Goal: Task Accomplishment & Management: Manage account settings

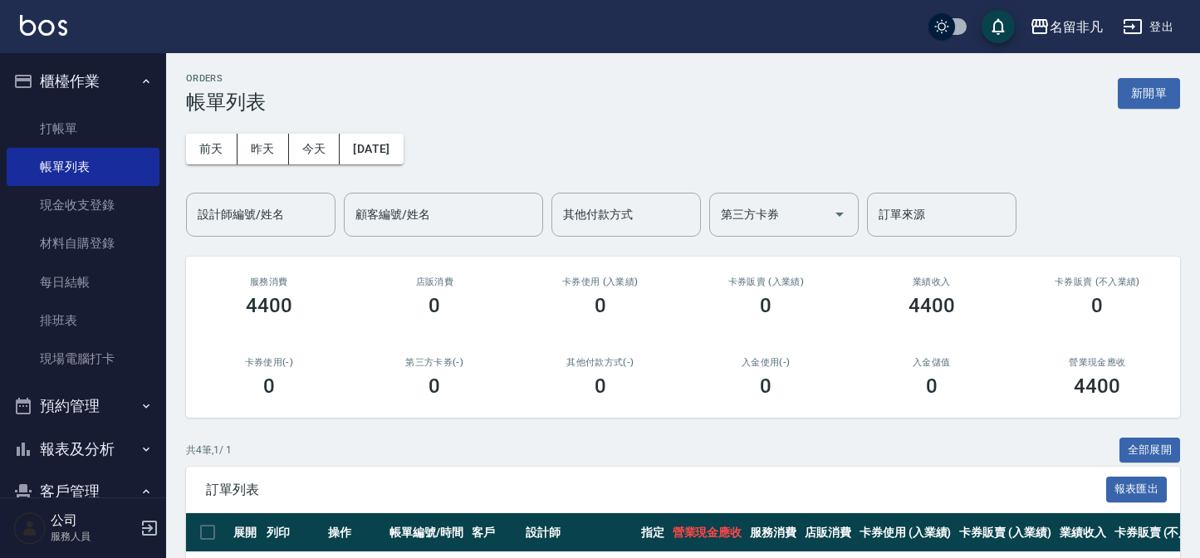
scroll to position [228, 0]
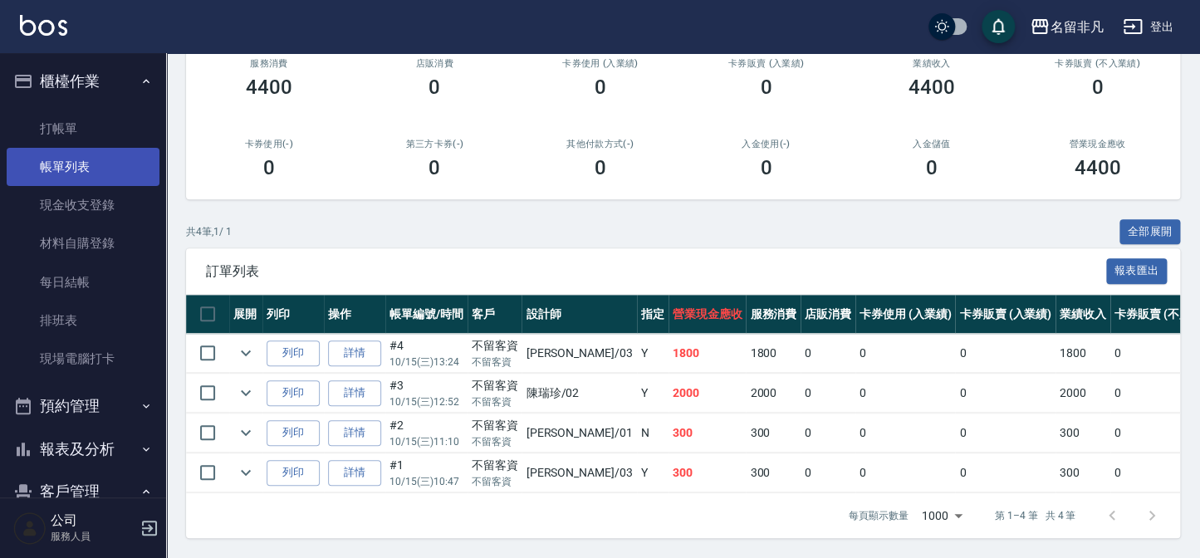
click at [100, 166] on link "帳單列表" at bounding box center [83, 167] width 153 height 38
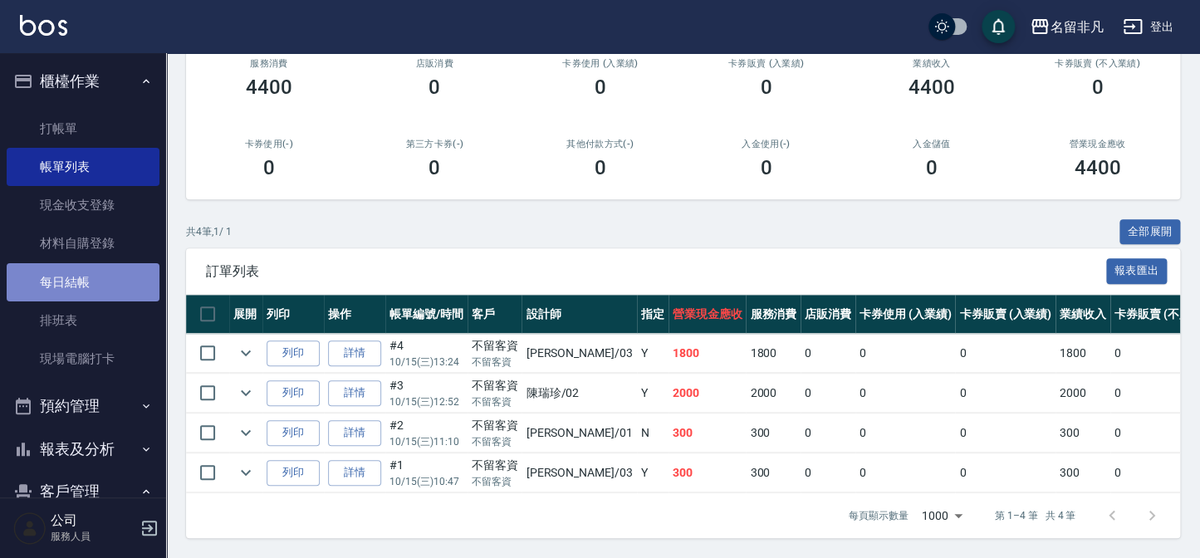
click at [83, 279] on link "每日結帳" at bounding box center [83, 282] width 153 height 38
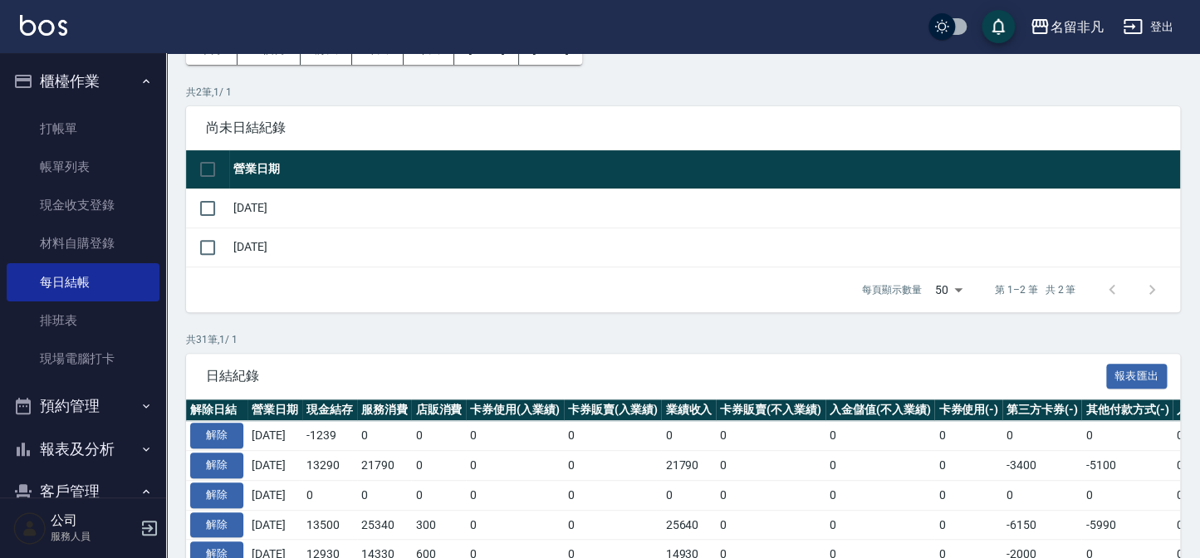
scroll to position [75, 0]
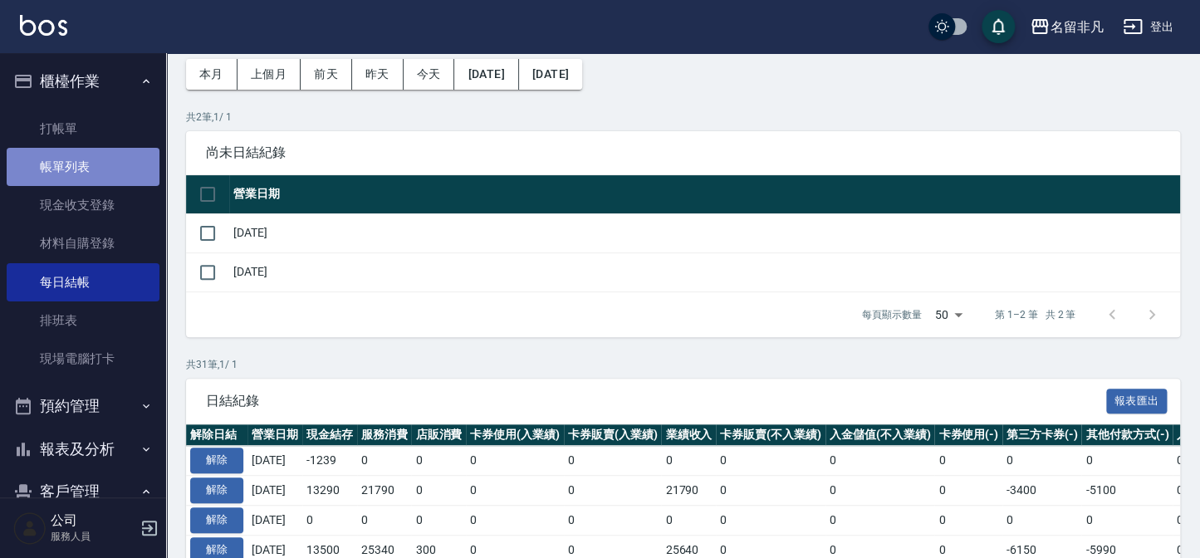
click at [100, 178] on link "帳單列表" at bounding box center [83, 167] width 153 height 38
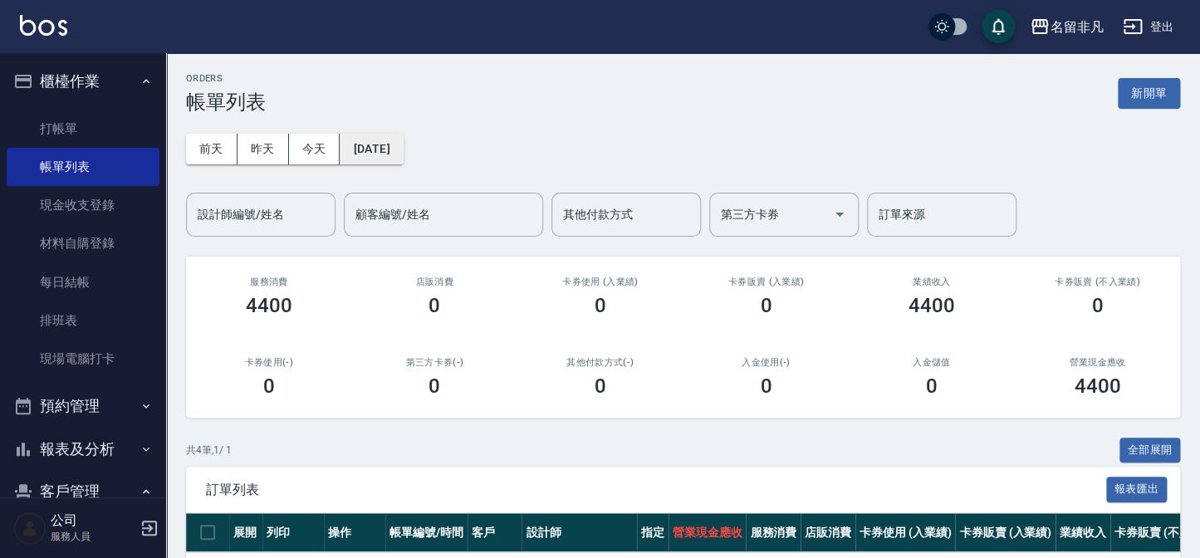
click at [403, 149] on button "[DATE]" at bounding box center [371, 149] width 63 height 31
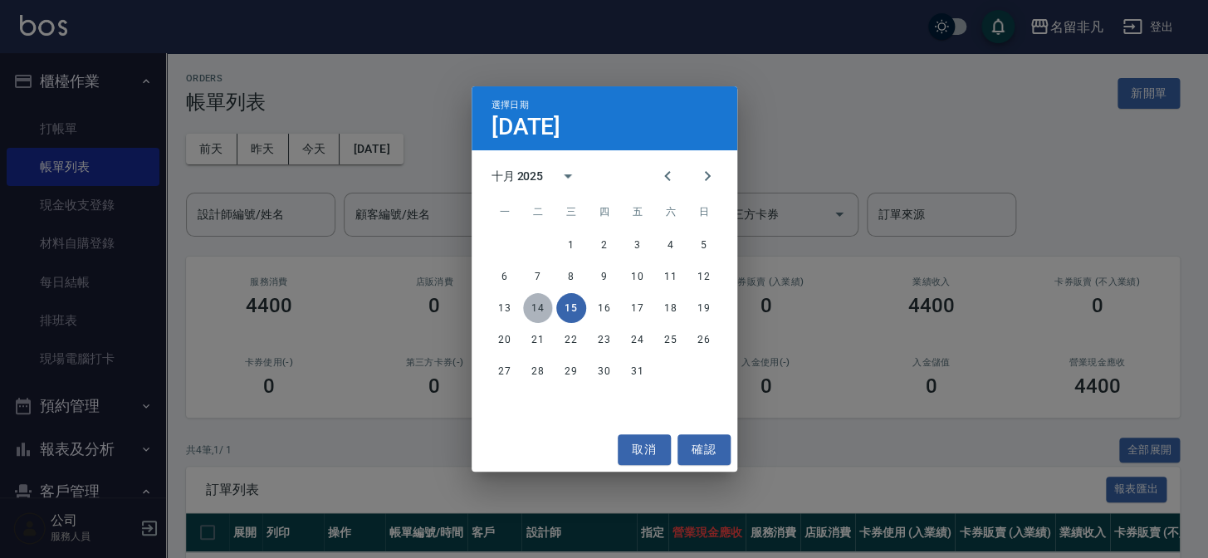
drag, startPoint x: 540, startPoint y: 308, endPoint x: 530, endPoint y: 307, distance: 10.0
click at [539, 308] on button "14" at bounding box center [538, 308] width 30 height 30
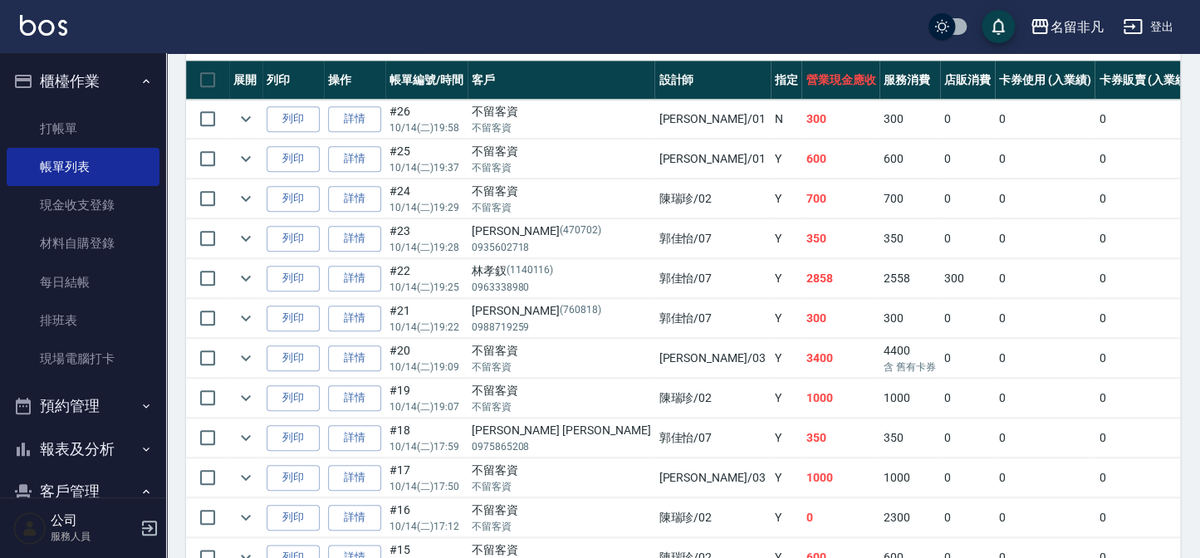
scroll to position [604, 0]
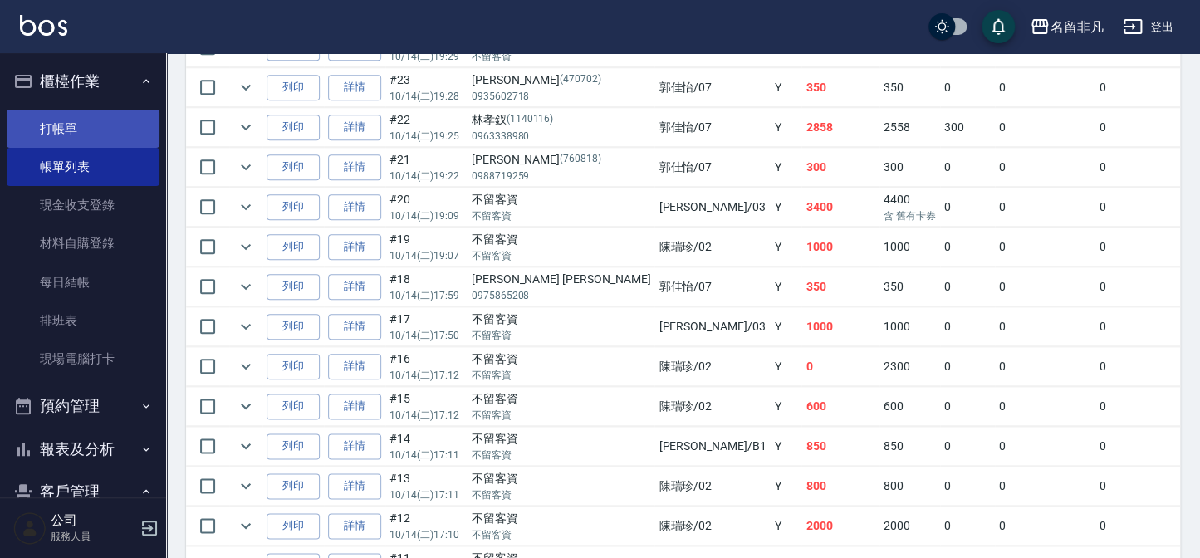
click at [115, 135] on link "打帳單" at bounding box center [83, 129] width 153 height 38
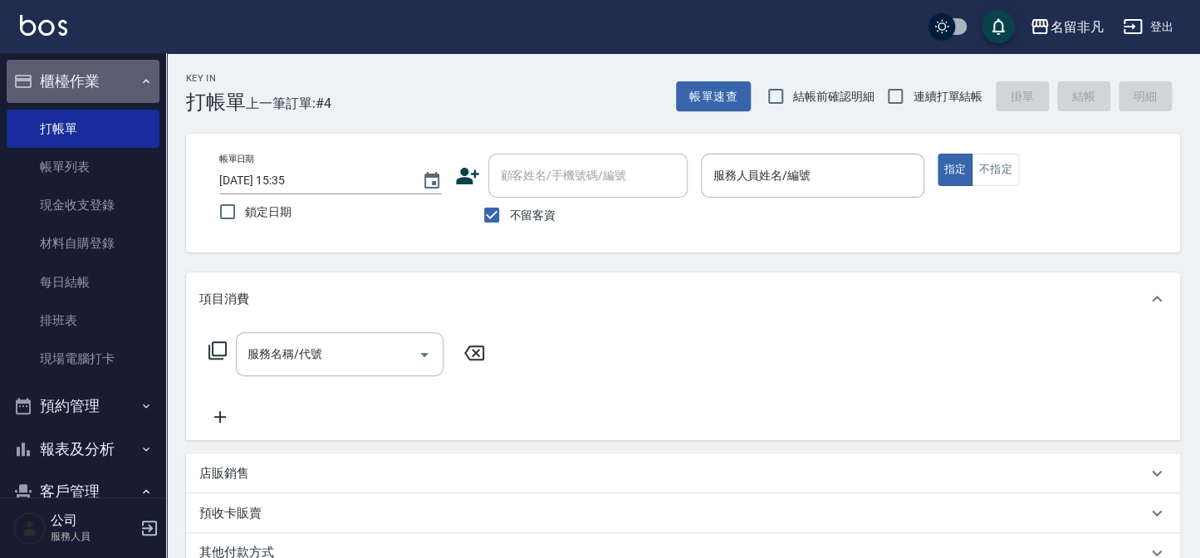
click at [99, 86] on button "櫃檯作業" at bounding box center [83, 81] width 153 height 43
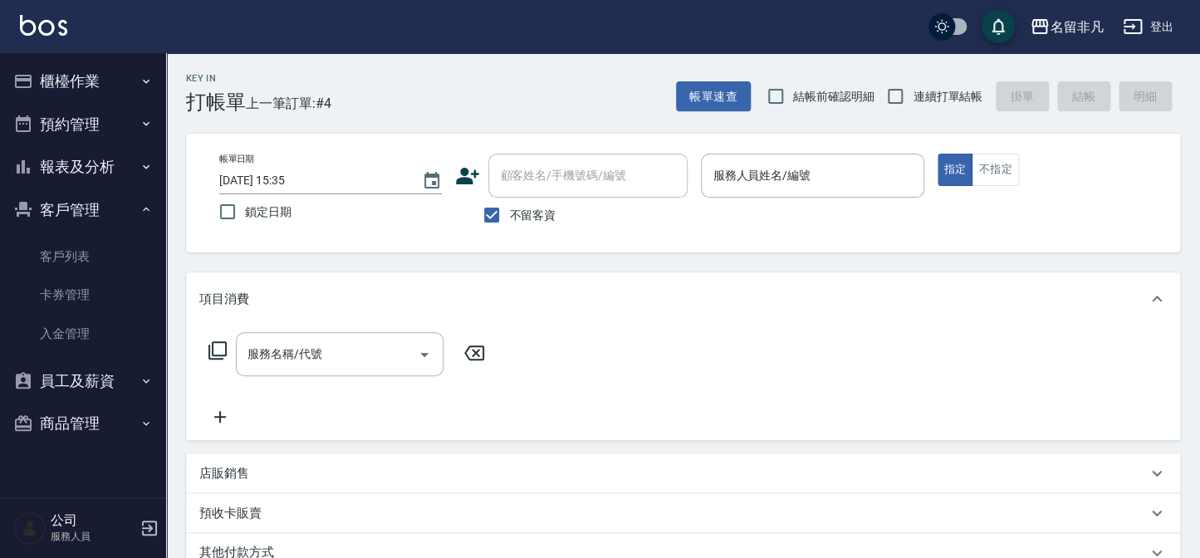
click at [61, 168] on button "報表及分析" at bounding box center [83, 166] width 153 height 43
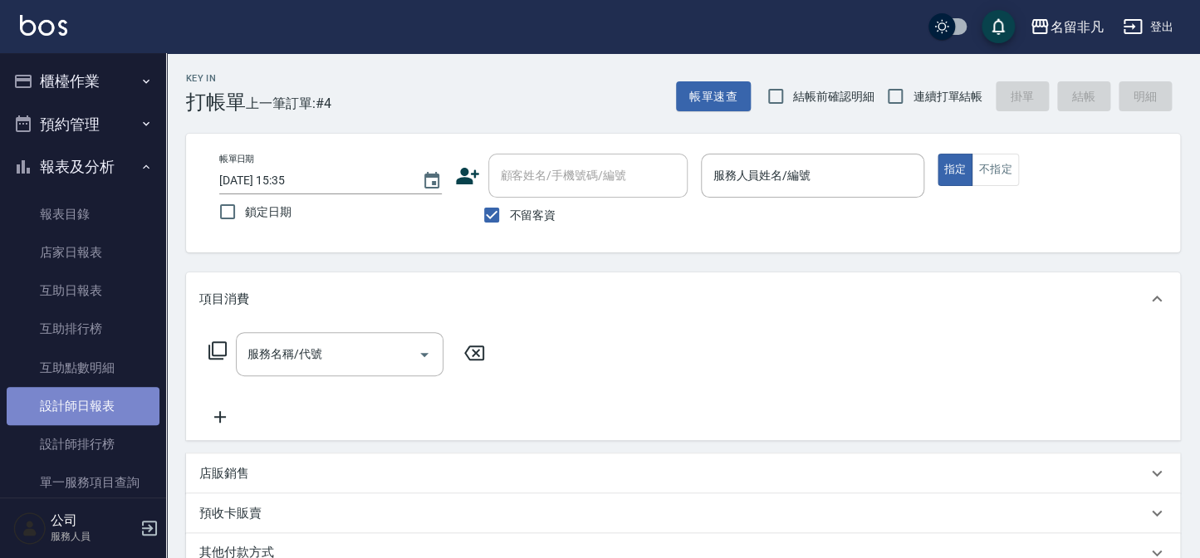
click at [102, 410] on link "設計師日報表" at bounding box center [83, 406] width 153 height 38
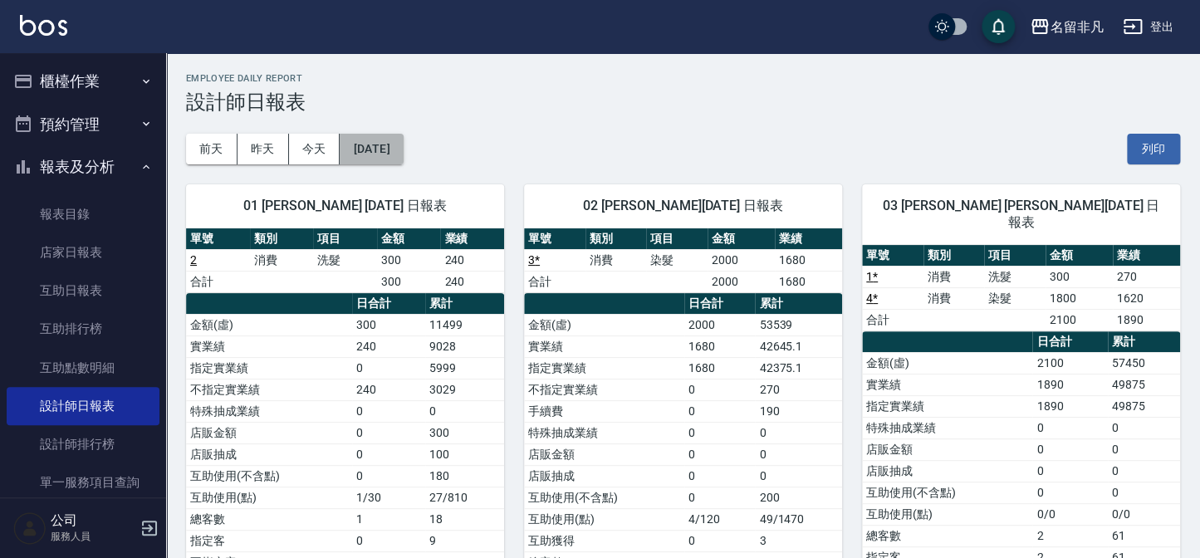
click at [403, 148] on button "[DATE]" at bounding box center [371, 149] width 63 height 31
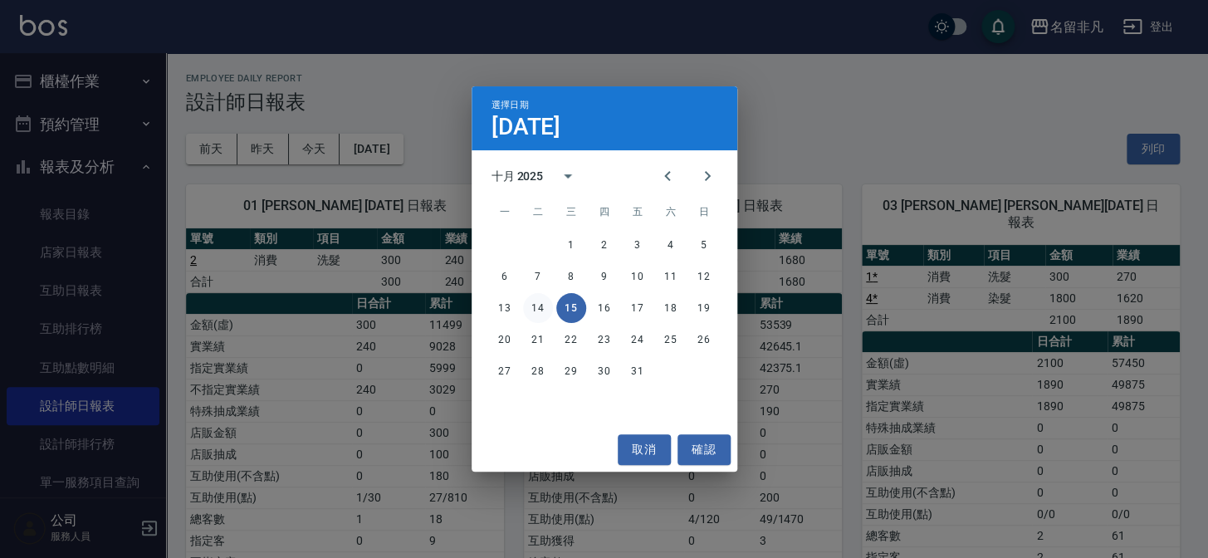
click at [533, 306] on button "14" at bounding box center [538, 308] width 30 height 30
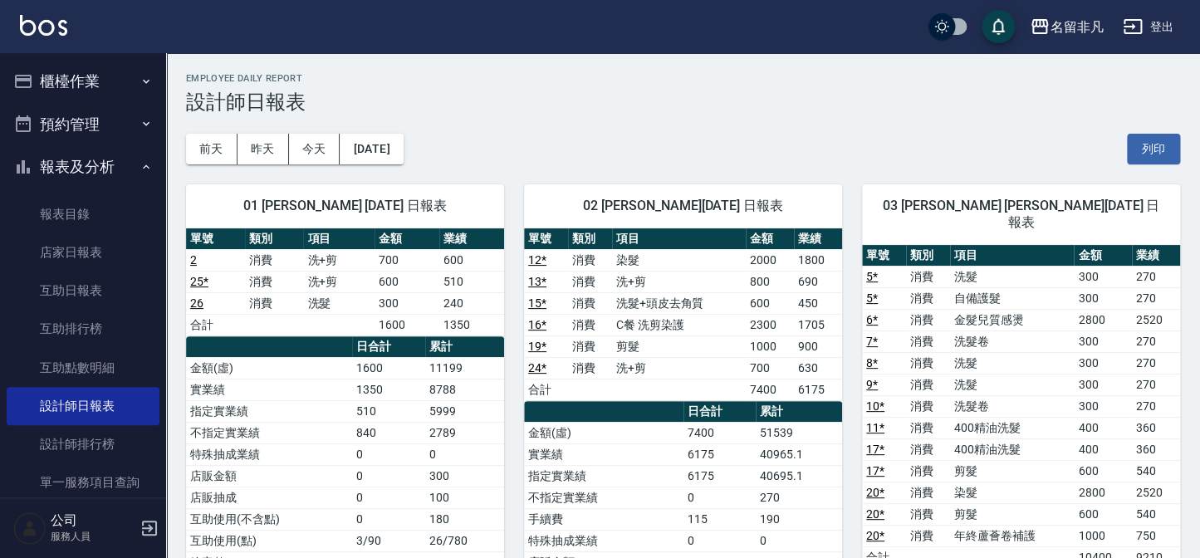
click at [51, 90] on button "櫃檯作業" at bounding box center [83, 81] width 153 height 43
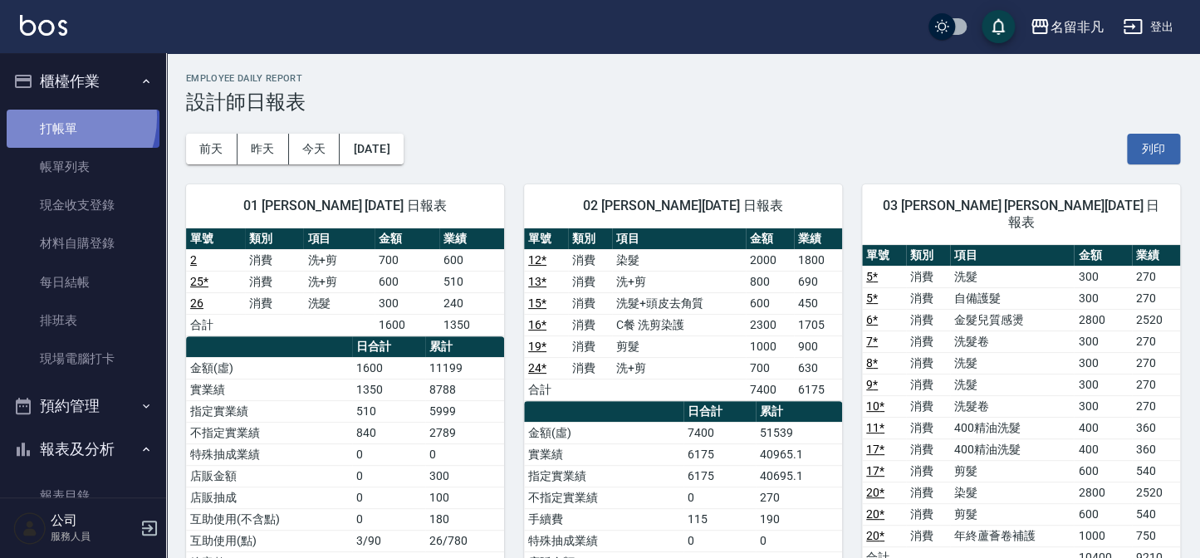
click at [54, 117] on link "打帳單" at bounding box center [83, 129] width 153 height 38
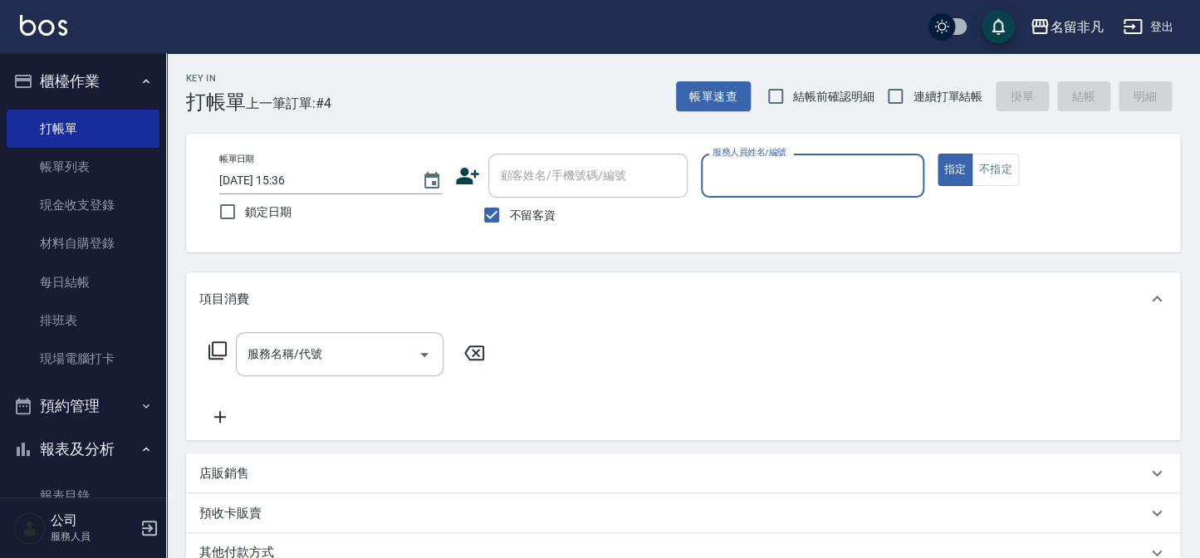
click at [540, 213] on span "不留客資" at bounding box center [532, 215] width 47 height 17
click at [509, 213] on input "不留客資" at bounding box center [491, 215] width 35 height 35
checkbox input "false"
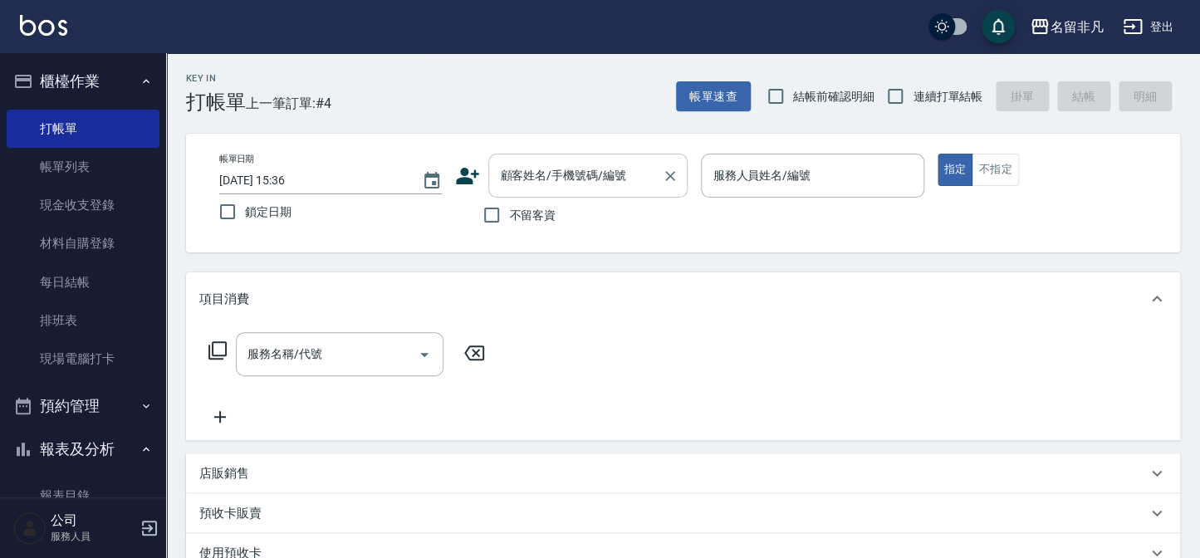
click at [572, 179] on div "顧客姓名/手機號碼/編號 顧客姓名/手機號碼/編號" at bounding box center [587, 176] width 199 height 44
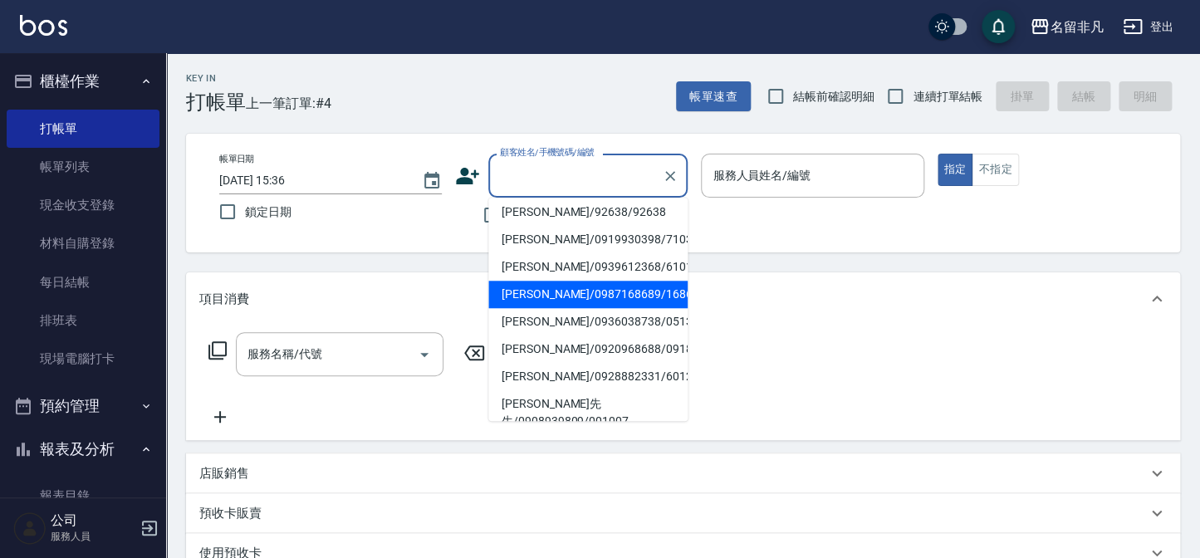
scroll to position [226, 0]
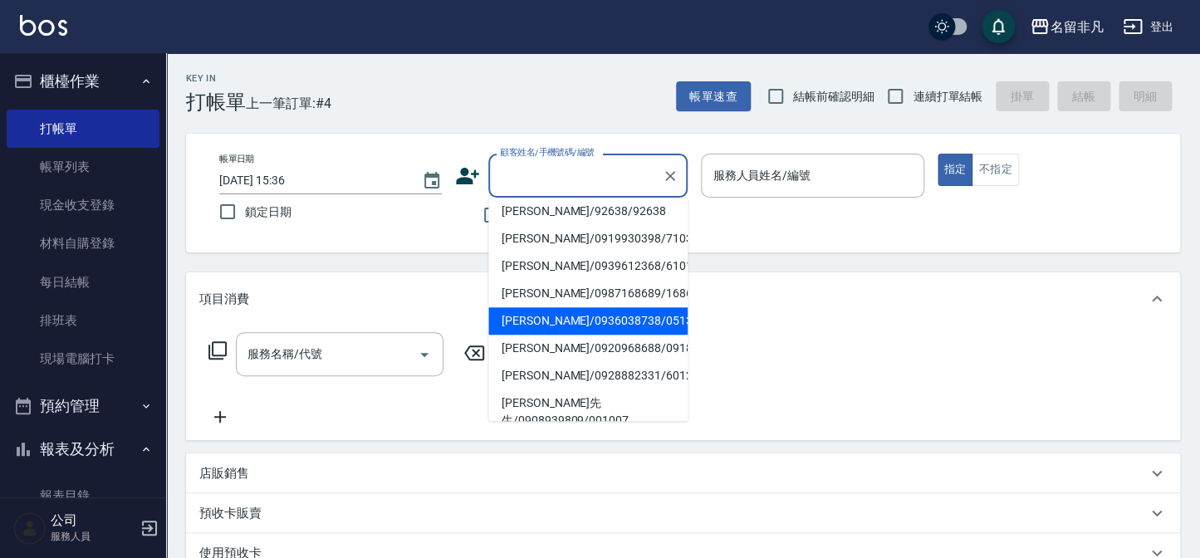
click at [554, 321] on li "[PERSON_NAME]/0936038738/05138" at bounding box center [587, 320] width 199 height 27
type input "[PERSON_NAME]/0936038738/05138"
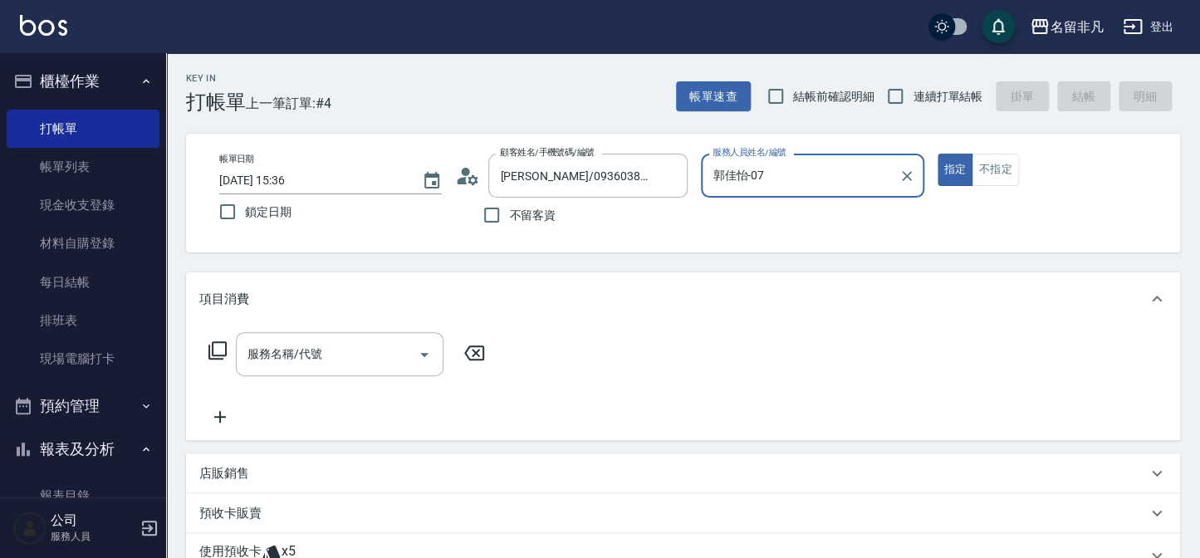
click at [736, 183] on input "郭佳怡-07" at bounding box center [799, 175] width 183 height 29
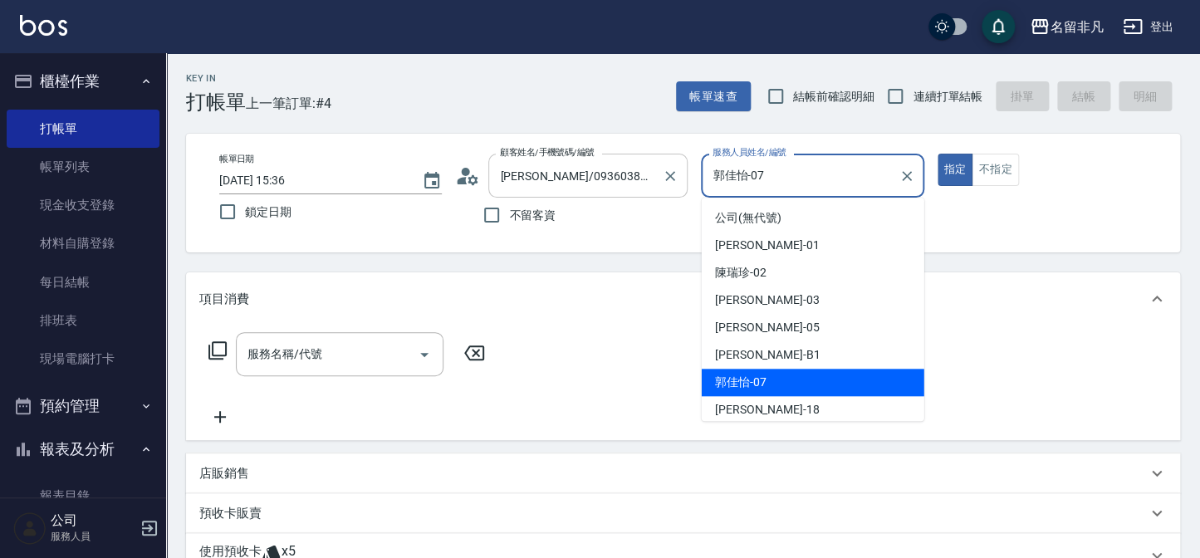
drag, startPoint x: 828, startPoint y: 165, endPoint x: 629, endPoint y: 174, distance: 199.5
click at [629, 174] on div "帳單日期 [DATE] 15:36 鎖定日期 顧客姓名/手機號碼/編號 [PERSON_NAME]/0936038738/05138 顧客姓名/手機號碼/編號…" at bounding box center [683, 193] width 954 height 79
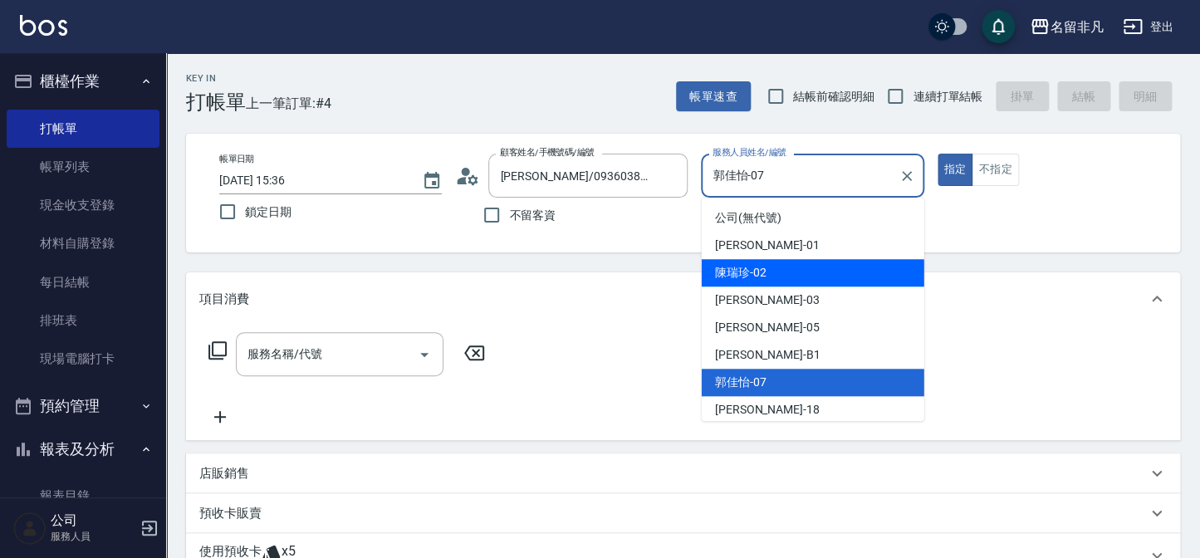
click at [741, 277] on span "[PERSON_NAME]-02" at bounding box center [740, 272] width 51 height 17
type input "陳瑞珍-02"
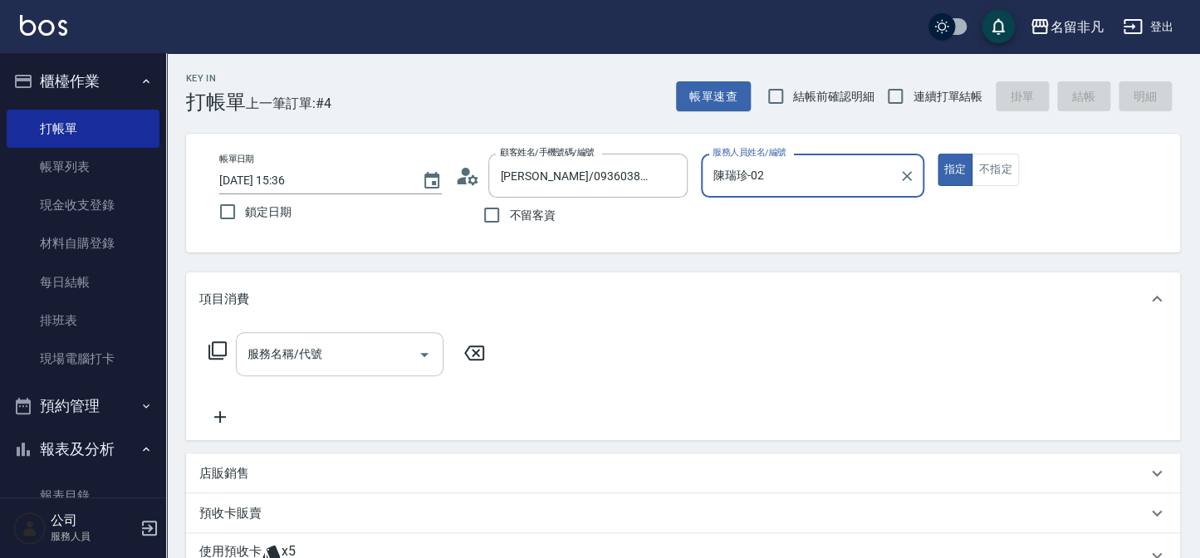
click at [377, 345] on input "服務名稱/代號" at bounding box center [327, 354] width 168 height 29
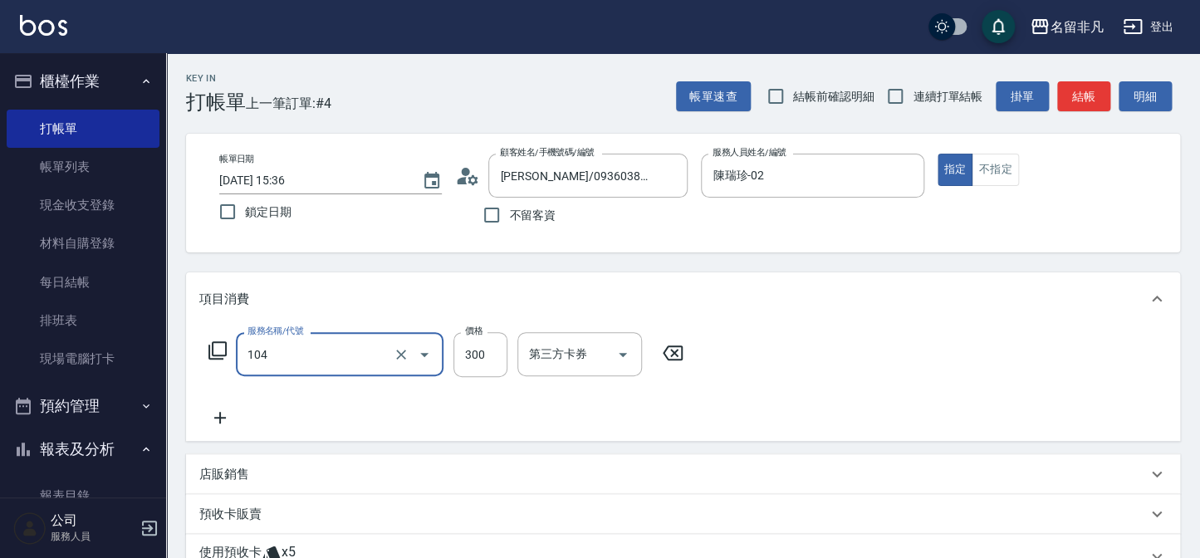
type input "洗髮(104)"
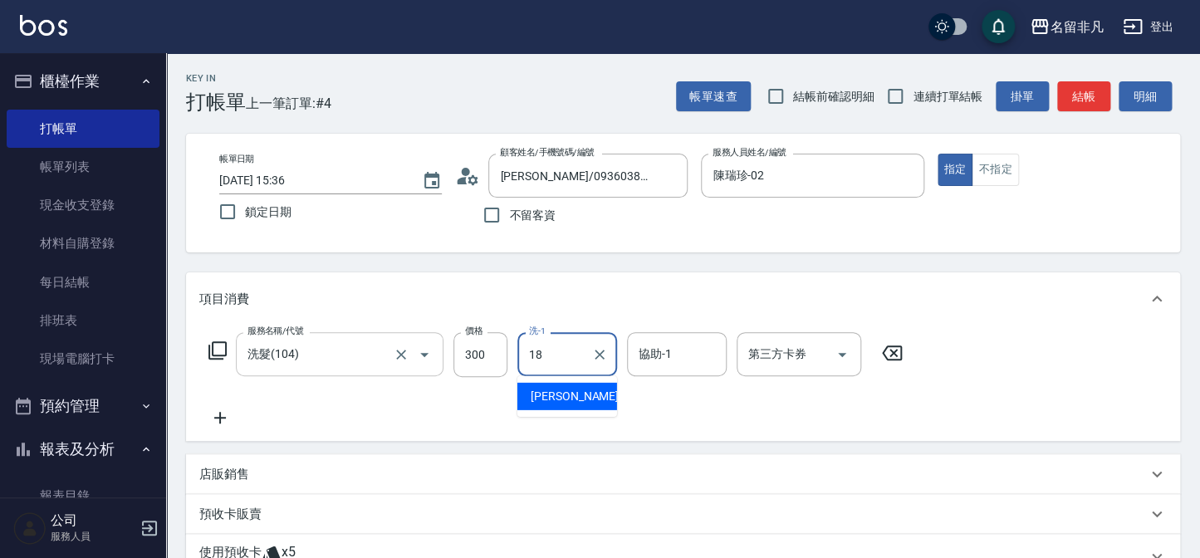
type input "陳子晴-18"
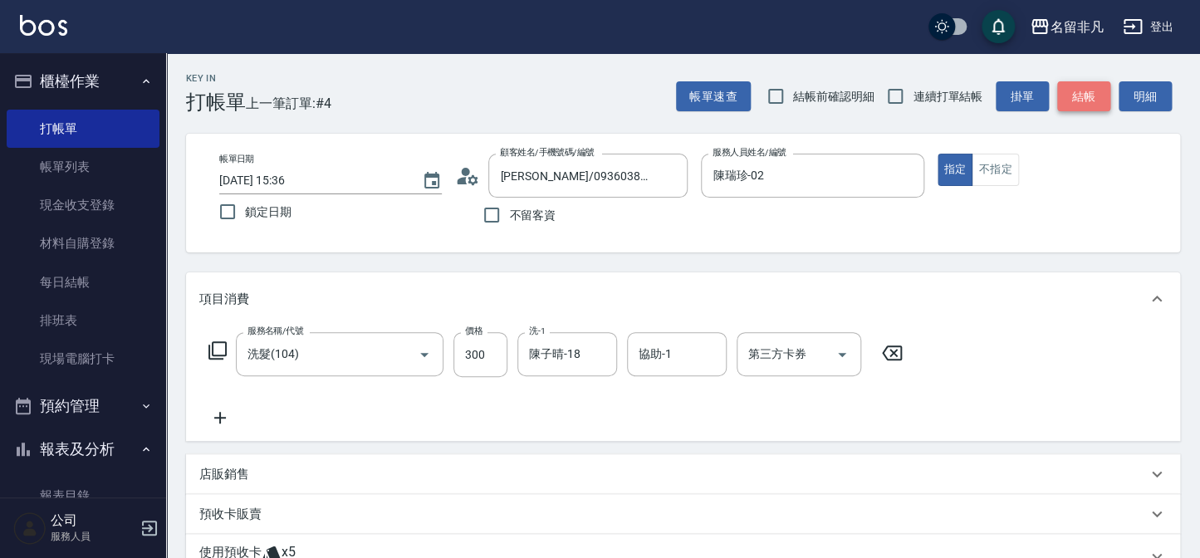
click at [1103, 100] on button "結帳" at bounding box center [1083, 96] width 53 height 31
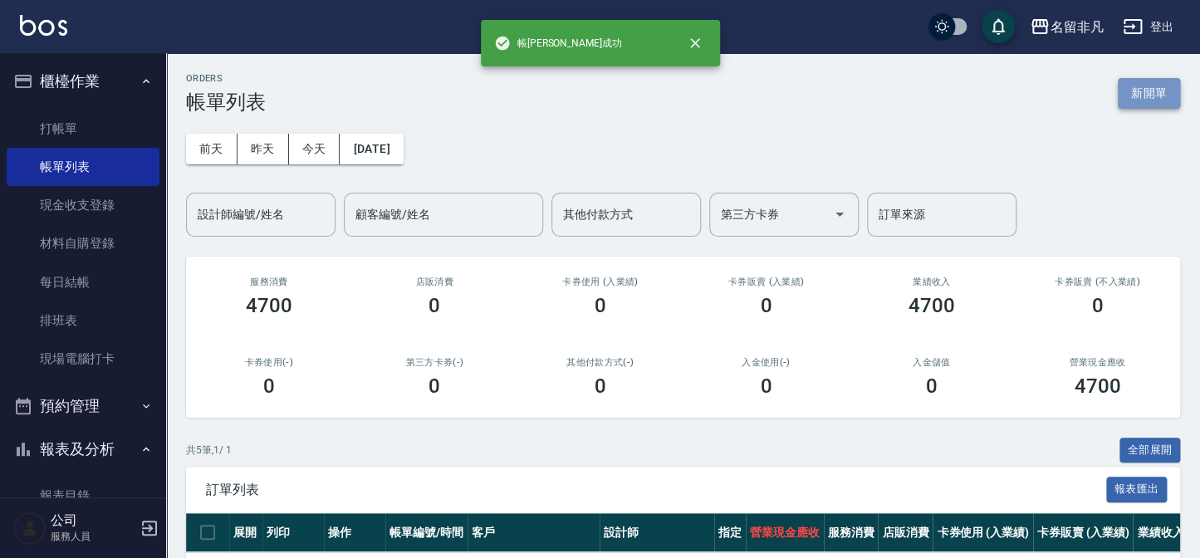
click at [1154, 98] on button "新開單" at bounding box center [1149, 93] width 62 height 31
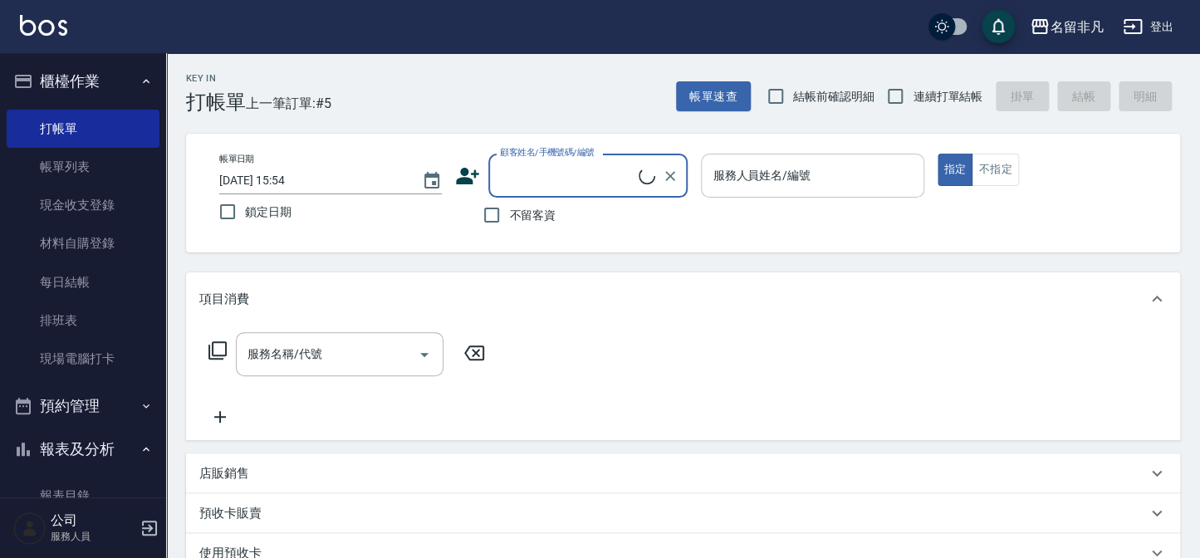
click at [864, 175] on input "服務人員姓名/編號" at bounding box center [812, 175] width 208 height 29
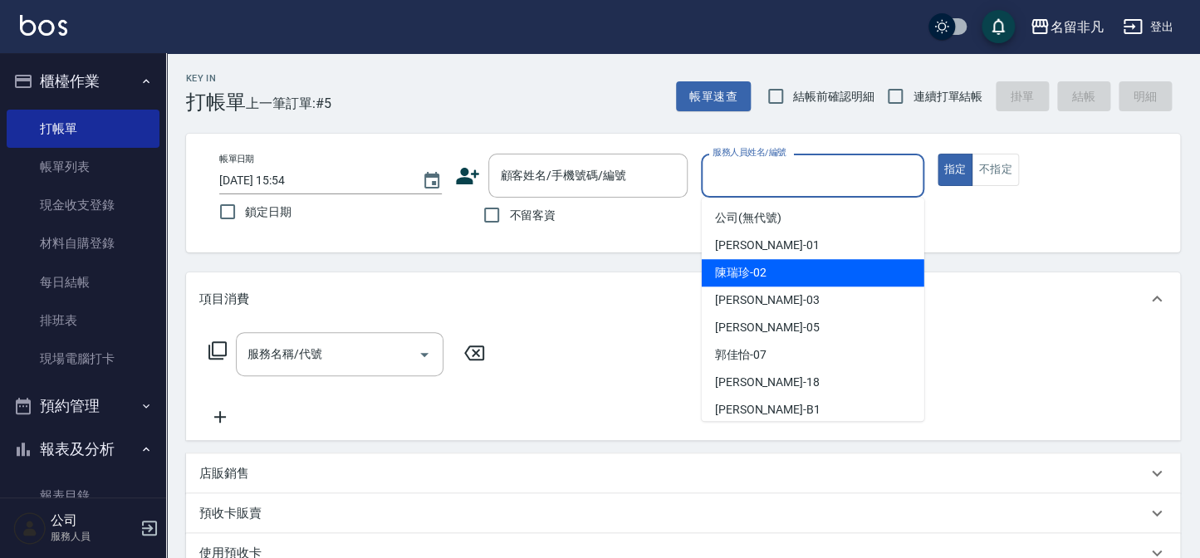
click at [771, 274] on div "[PERSON_NAME]-02" at bounding box center [813, 272] width 223 height 27
drag, startPoint x: 831, startPoint y: 167, endPoint x: 586, endPoint y: 139, distance: 246.6
click at [586, 139] on div "帳單日期 [DATE] 15:54 鎖定日期 顧客姓名/手機號碼/編號 顧客姓名/手機號碼/編號 不留客資 服務人員姓名/編號 [PERSON_NAME]02…" at bounding box center [683, 193] width 994 height 119
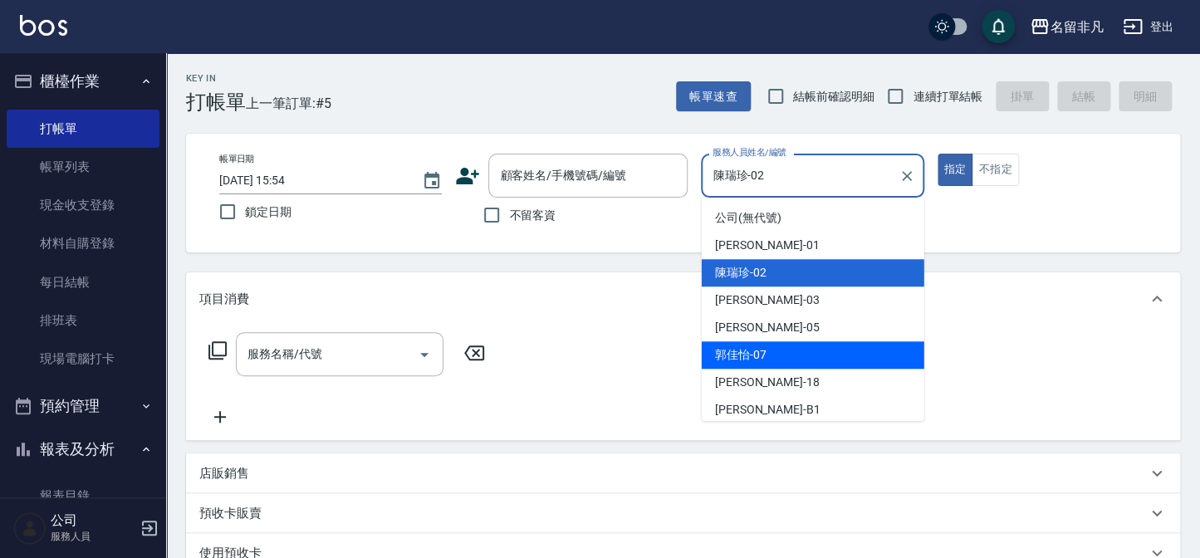
drag, startPoint x: 761, startPoint y: 353, endPoint x: 719, endPoint y: 323, distance: 51.2
click at [760, 353] on span "[PERSON_NAME]-07" at bounding box center [740, 354] width 51 height 17
type input "郭佳怡-07"
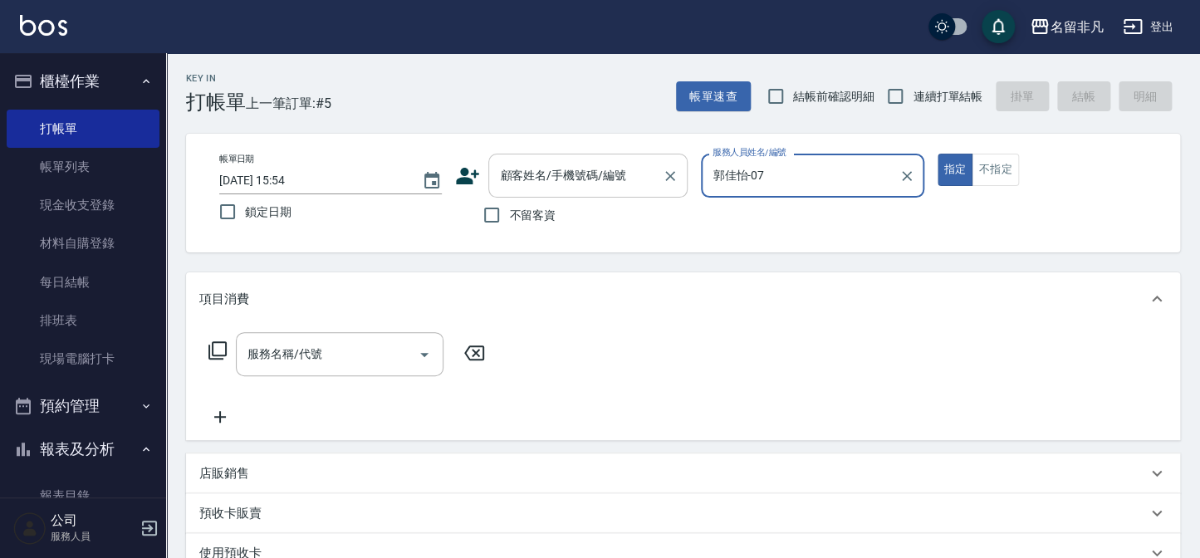
click at [596, 154] on div "顧客姓名/手機號碼/編號" at bounding box center [587, 176] width 199 height 44
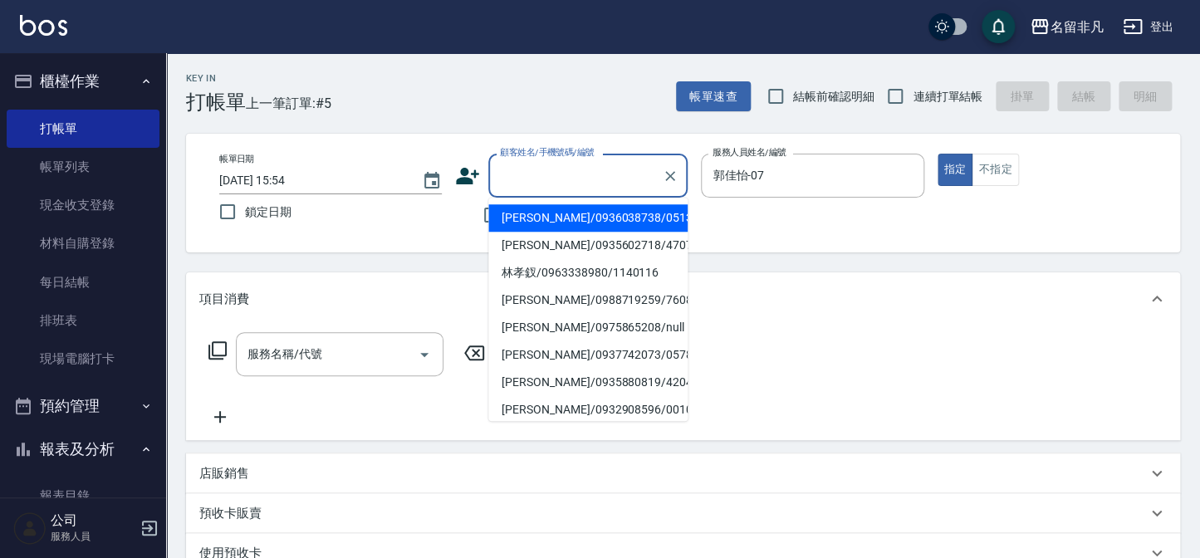
click at [585, 223] on li "[PERSON_NAME]/0936038738/05138" at bounding box center [587, 217] width 199 height 27
type input "[PERSON_NAME]/0936038738/05138"
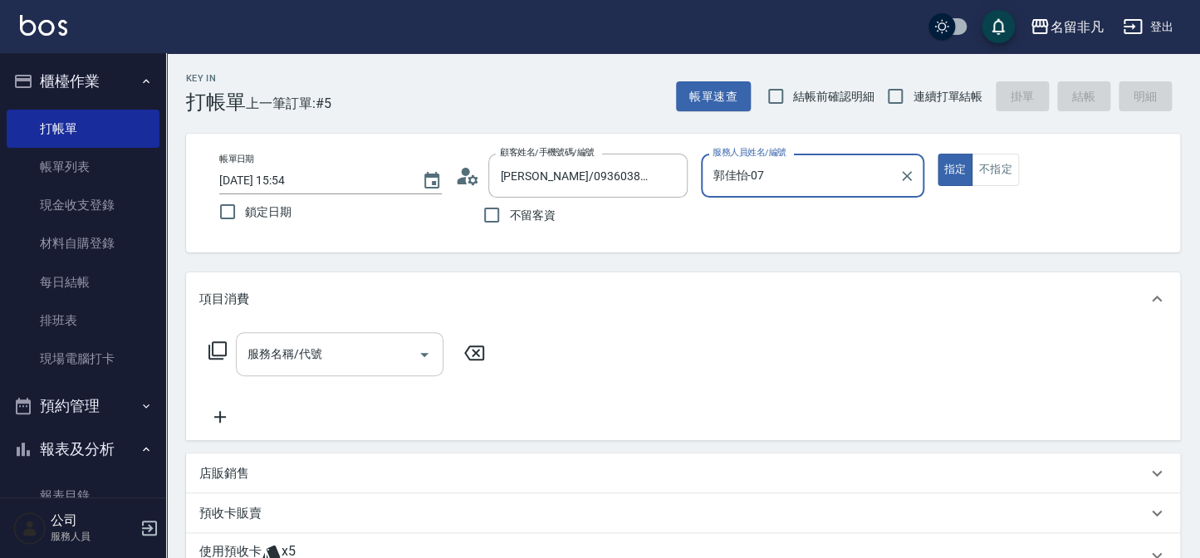
click at [352, 355] on input "服務名稱/代號" at bounding box center [327, 354] width 168 height 29
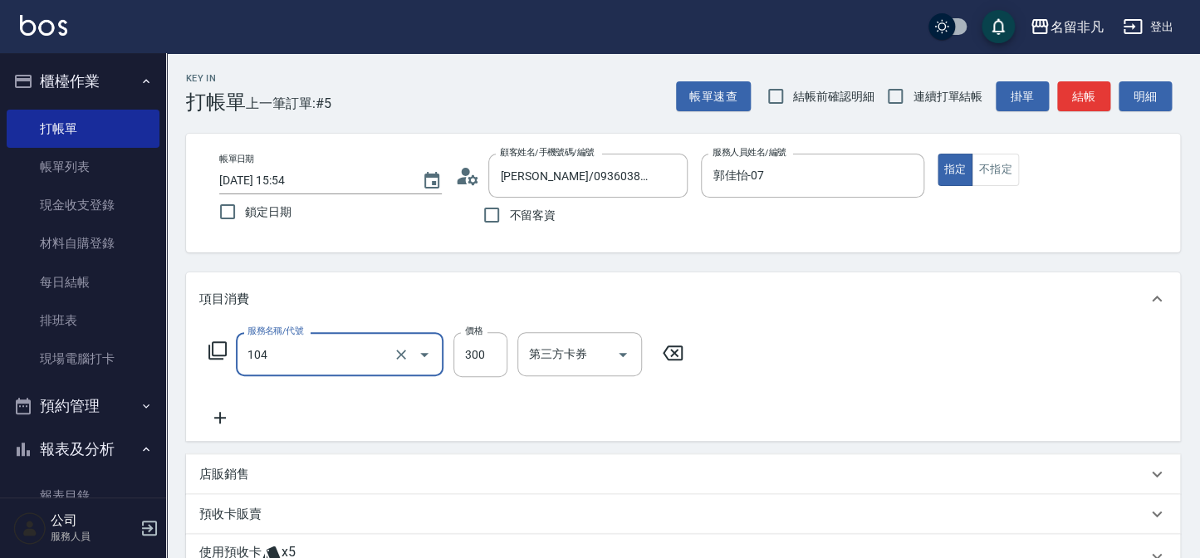
type input "洗髮(104)"
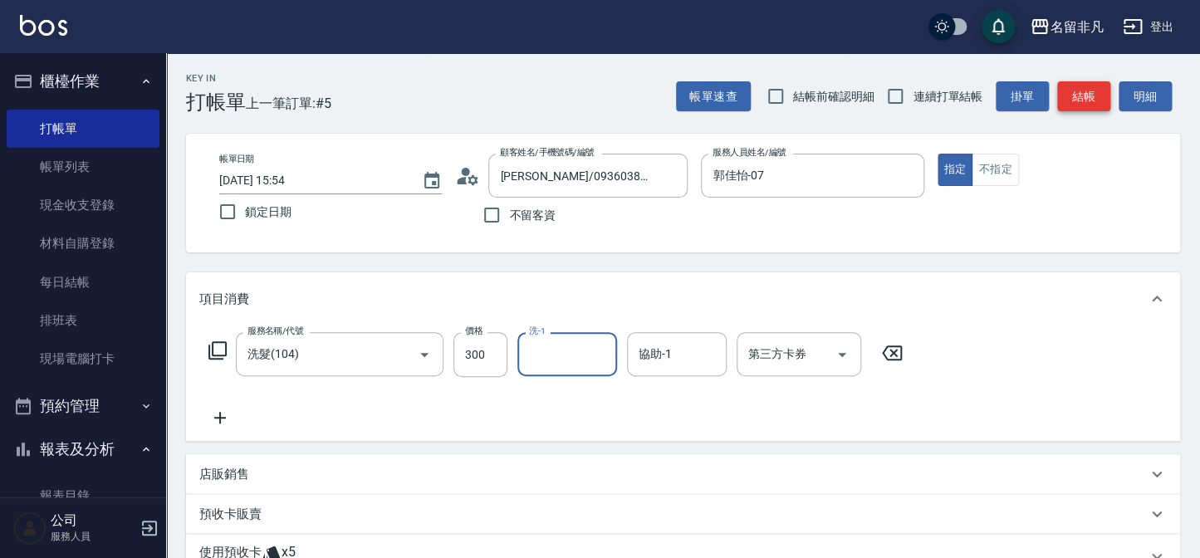
click at [1060, 100] on button "結帳" at bounding box center [1083, 96] width 53 height 31
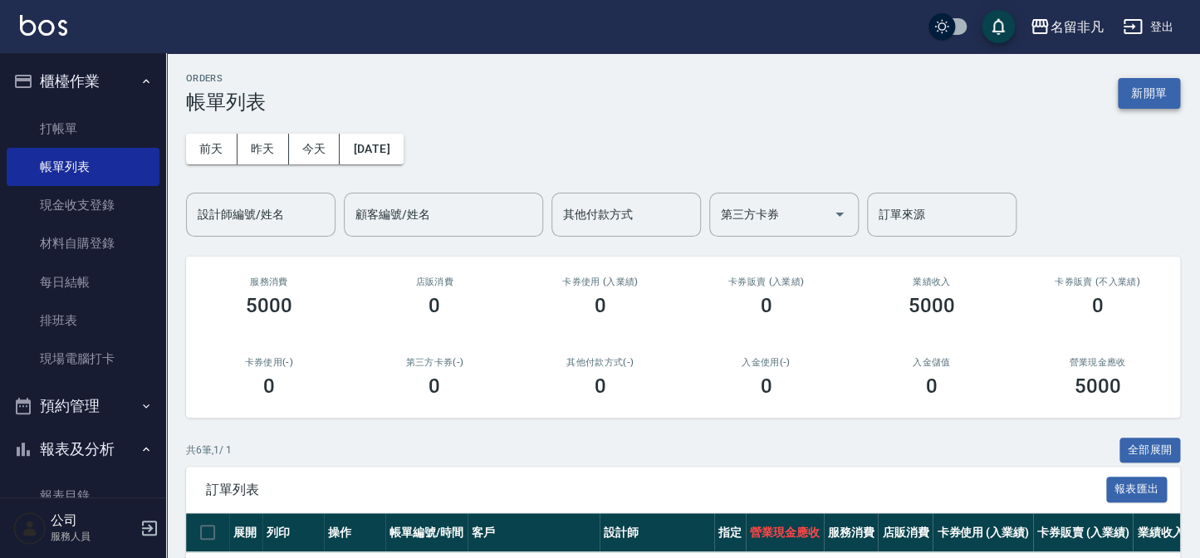
click at [1136, 96] on button "新開單" at bounding box center [1149, 93] width 62 height 31
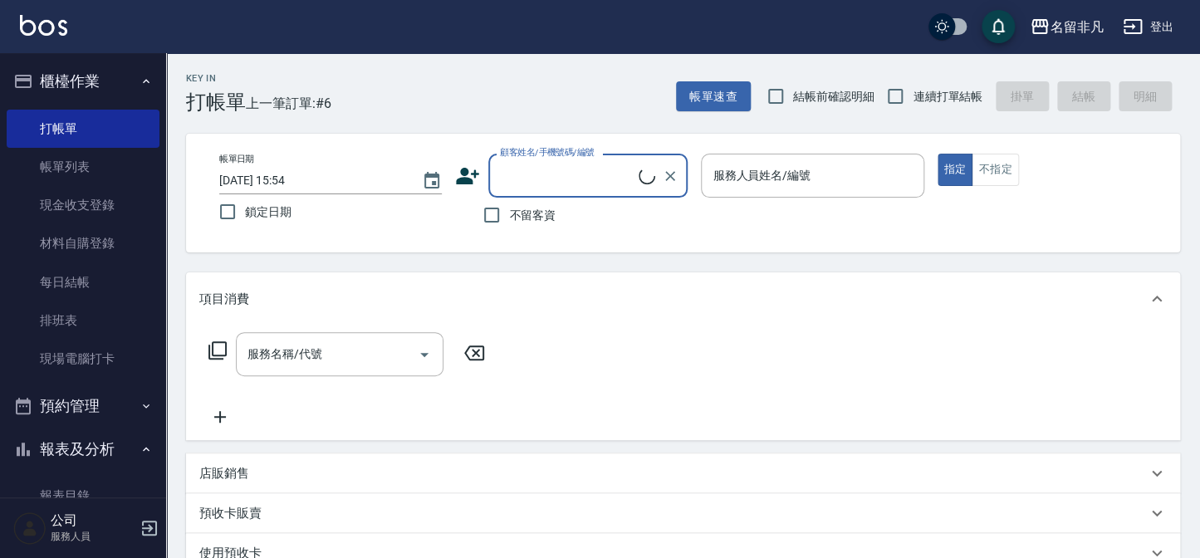
click at [525, 221] on span "不留客資" at bounding box center [532, 215] width 47 height 17
click at [509, 221] on input "不留客資" at bounding box center [491, 215] width 35 height 35
checkbox input "true"
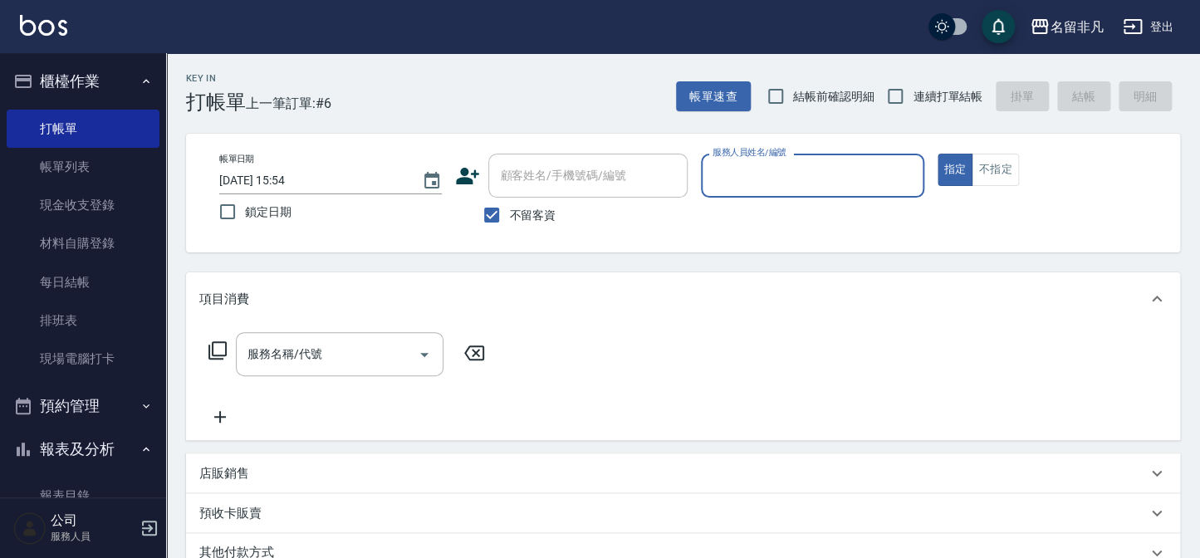
click at [733, 192] on div "服務人員姓名/編號" at bounding box center [812, 176] width 223 height 44
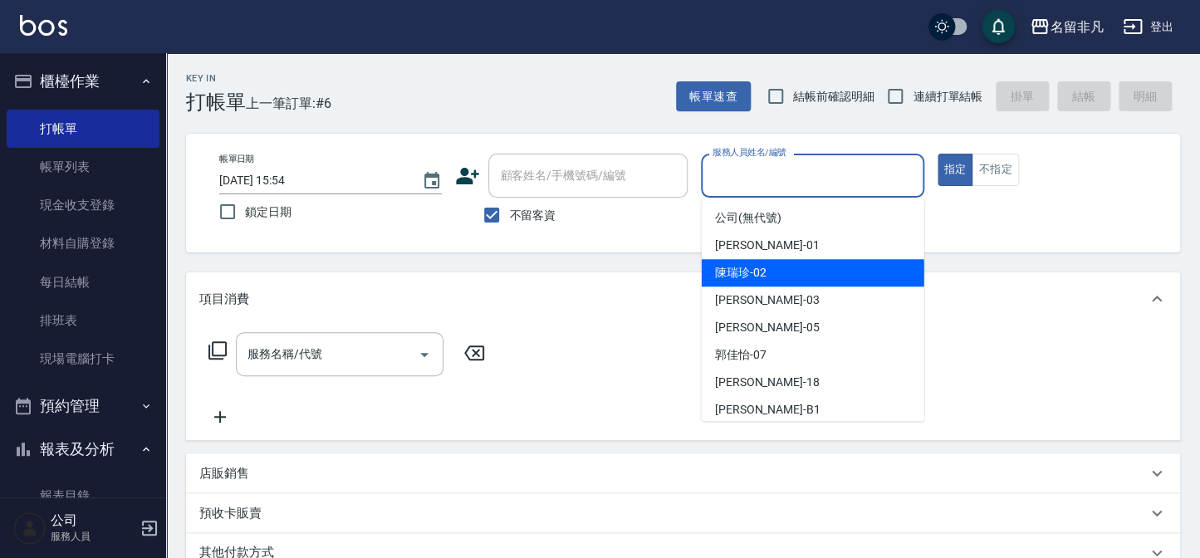
click at [746, 262] on div "[PERSON_NAME]-02" at bounding box center [813, 272] width 223 height 27
type input "陳瑞珍-02"
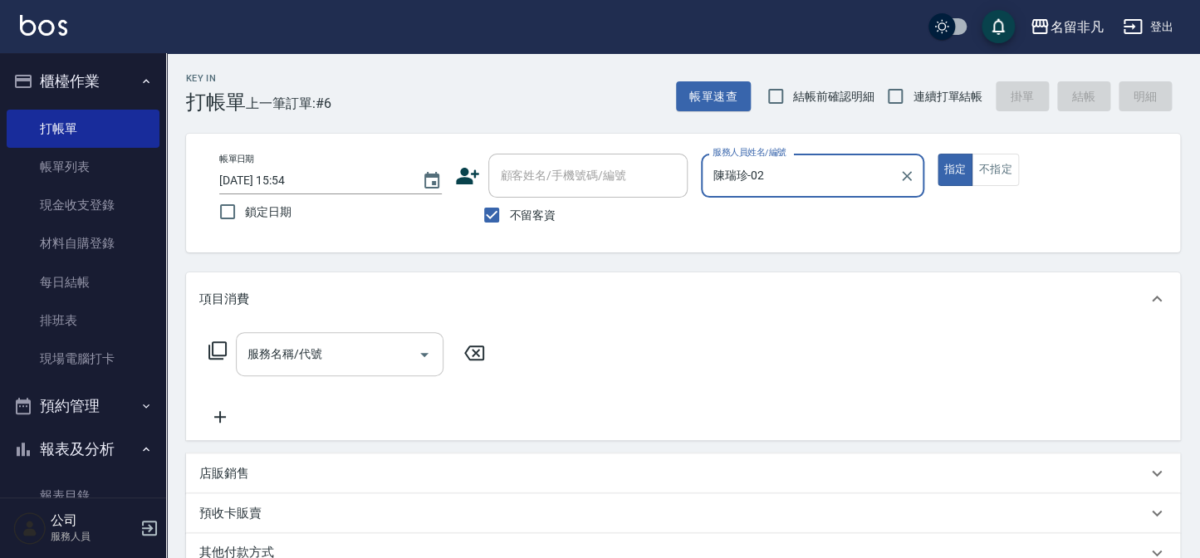
click at [365, 364] on input "服務名稱/代號" at bounding box center [327, 354] width 168 height 29
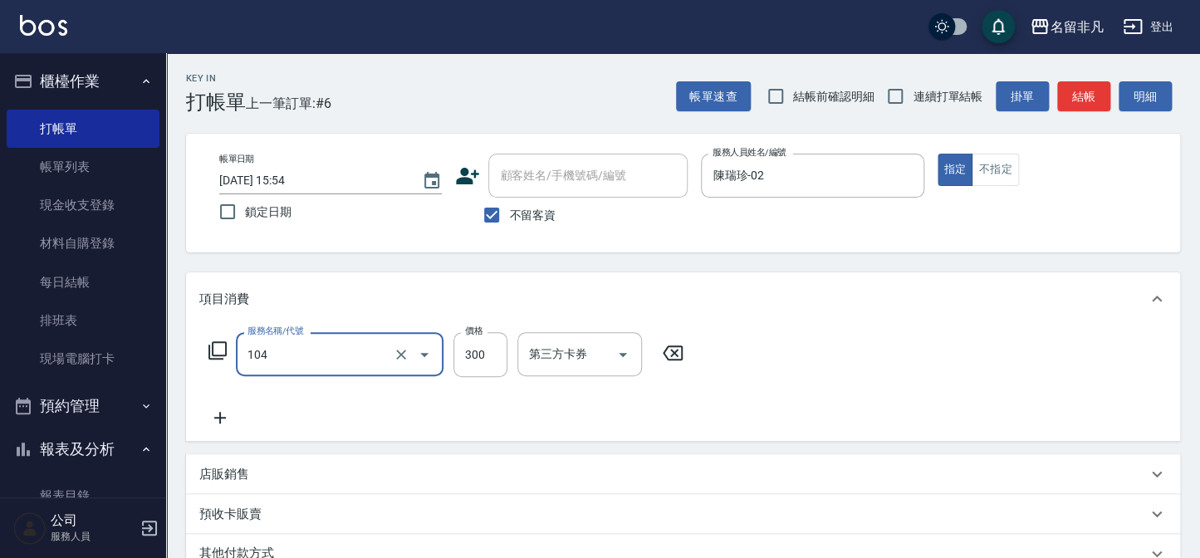
type input "洗髮(104)"
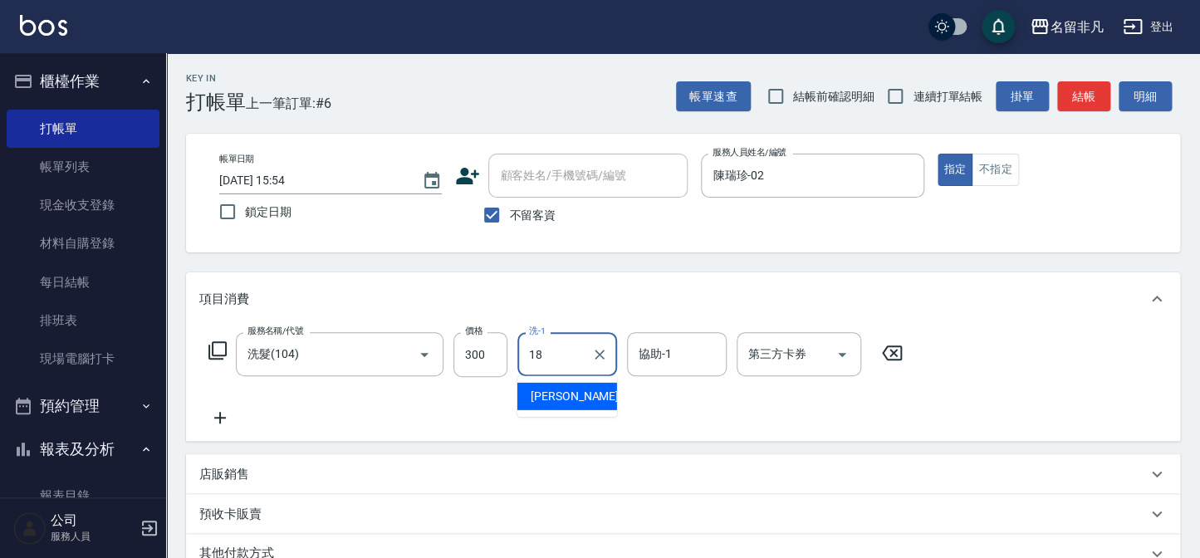
type input "陳子晴-18"
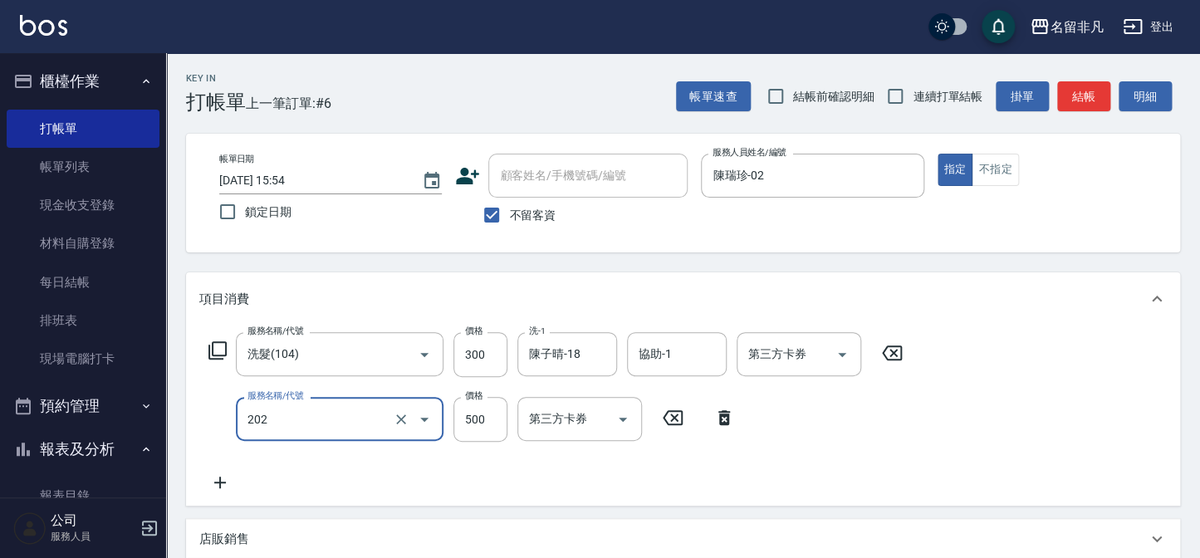
type input "剪髮(202)"
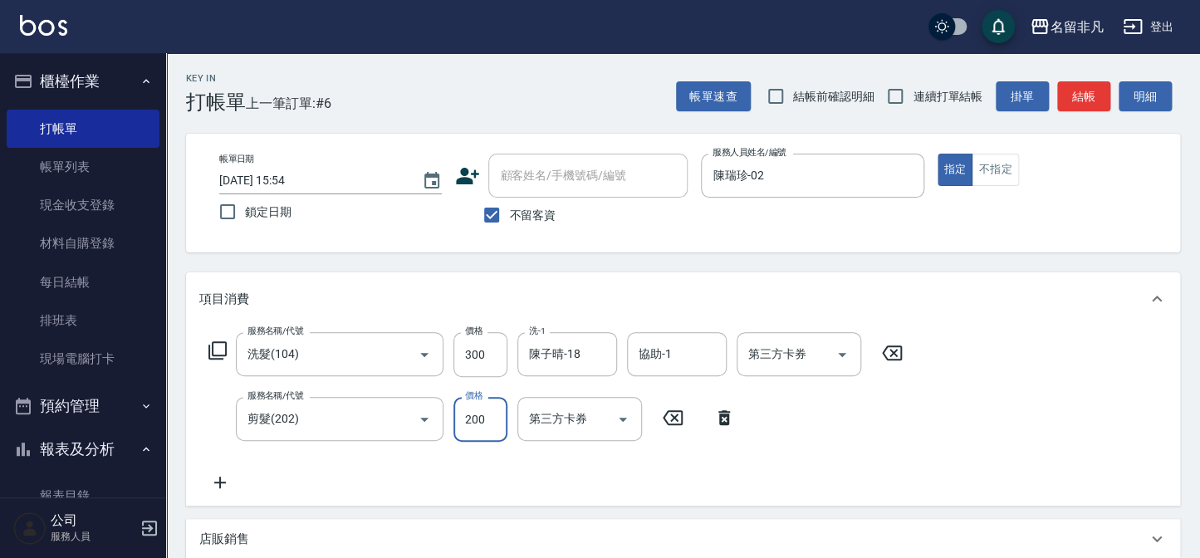
type input "200"
click at [218, 348] on icon at bounding box center [218, 350] width 20 height 20
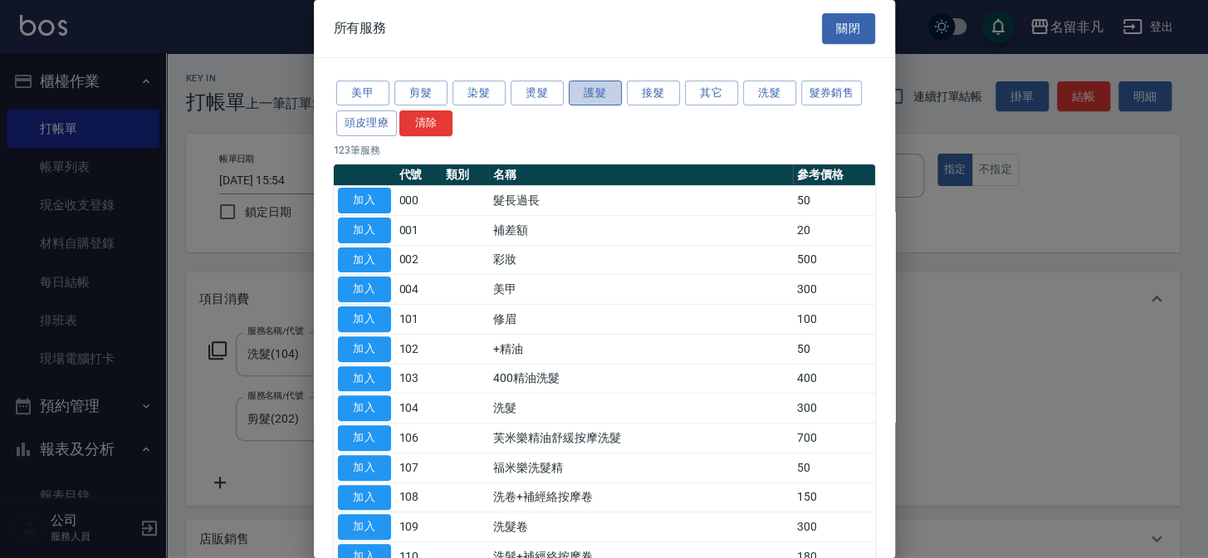
click at [580, 96] on button "護髮" at bounding box center [595, 94] width 53 height 26
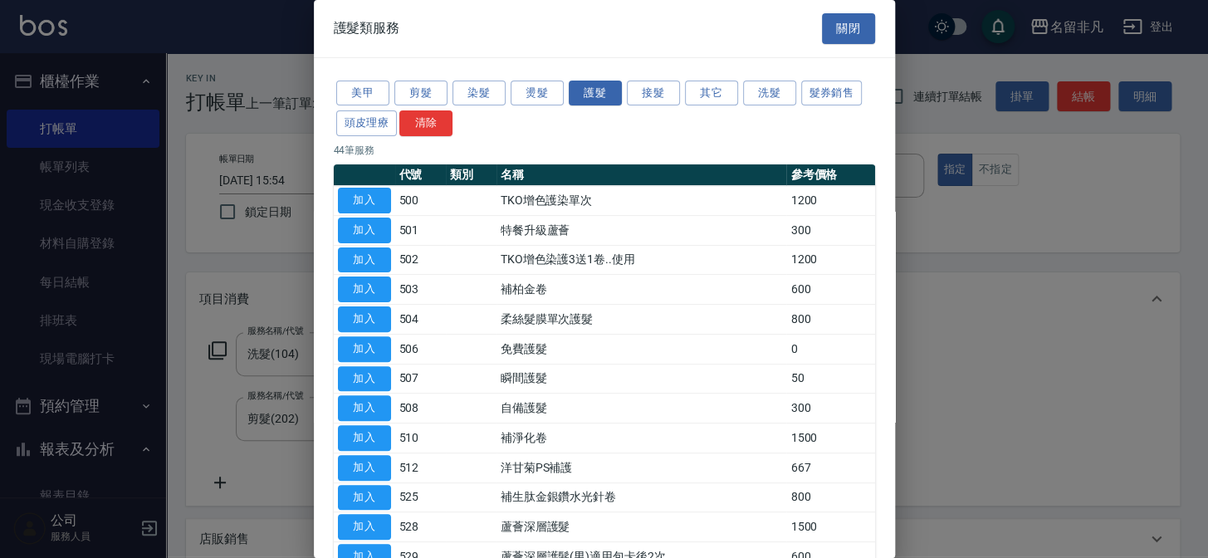
drag, startPoint x: 373, startPoint y: 405, endPoint x: 481, endPoint y: 400, distance: 108.1
click at [373, 406] on button "加入" at bounding box center [364, 408] width 53 height 26
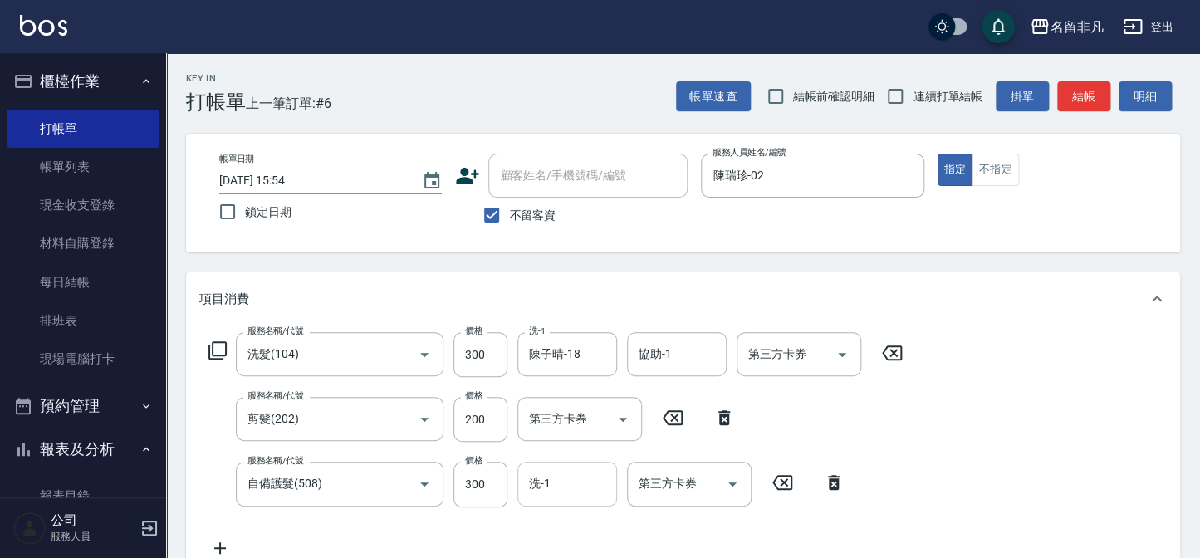
click at [565, 482] on input "洗-1" at bounding box center [567, 483] width 85 height 29
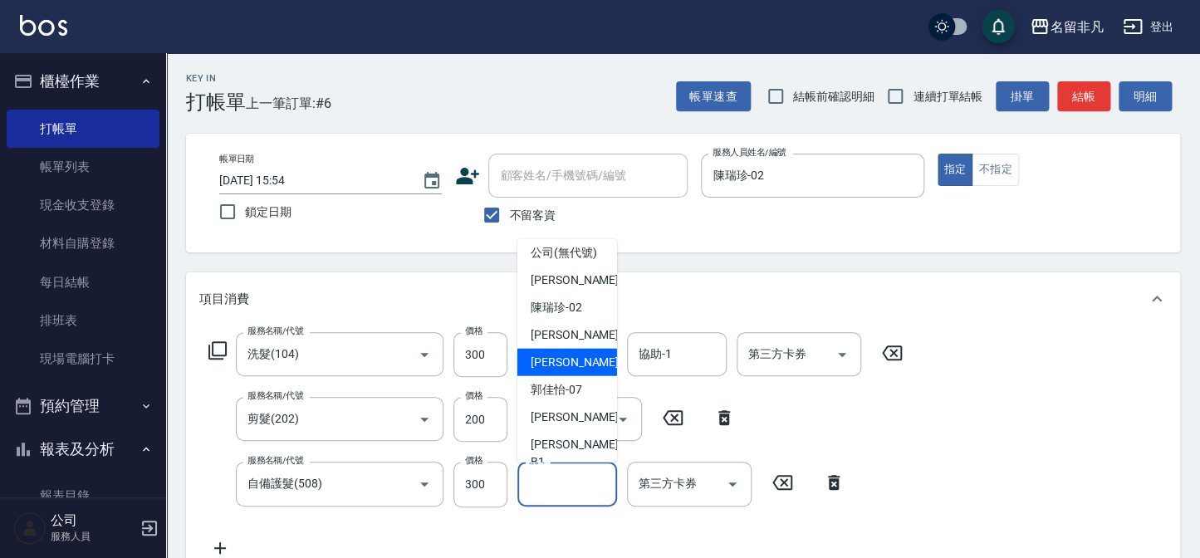
scroll to position [26, 0]
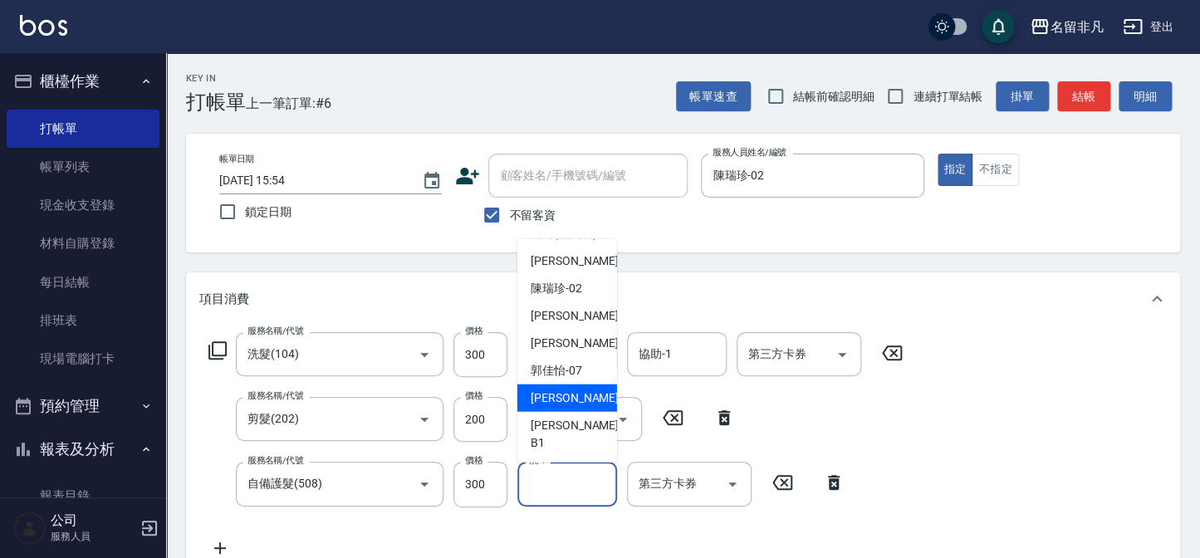
click at [565, 407] on span "[PERSON_NAME]-18" at bounding box center [583, 397] width 105 height 17
type input "陳子晴-18"
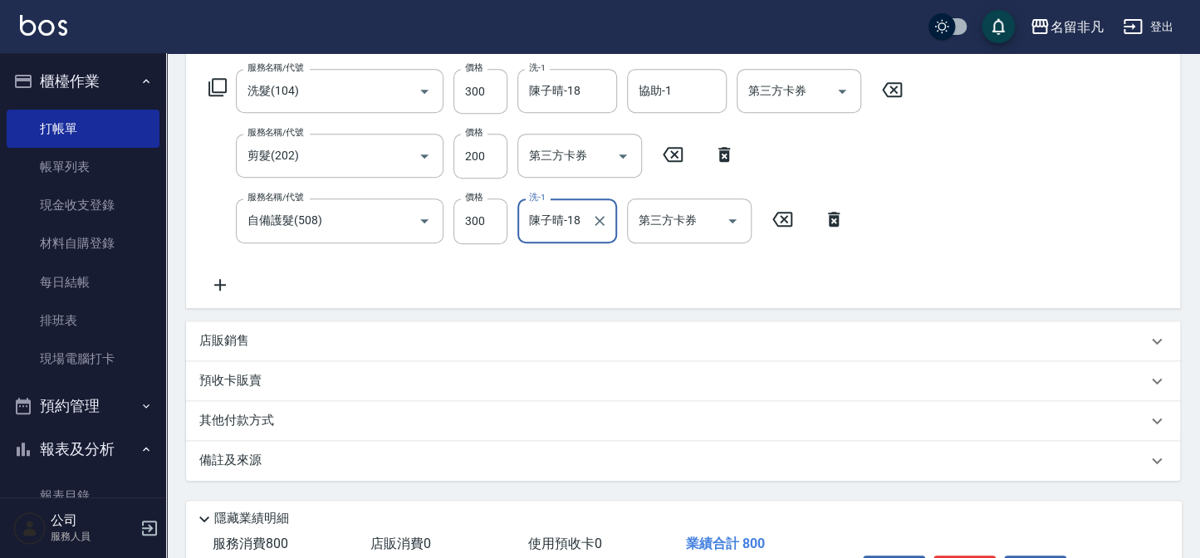
scroll to position [301, 0]
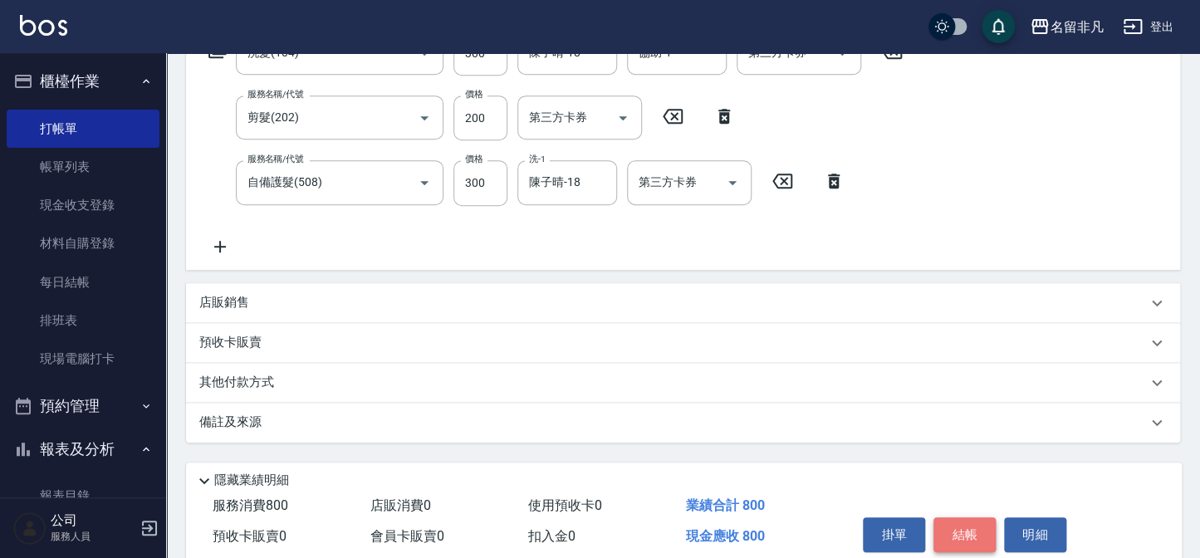
click at [947, 531] on button "結帳" at bounding box center [964, 534] width 62 height 35
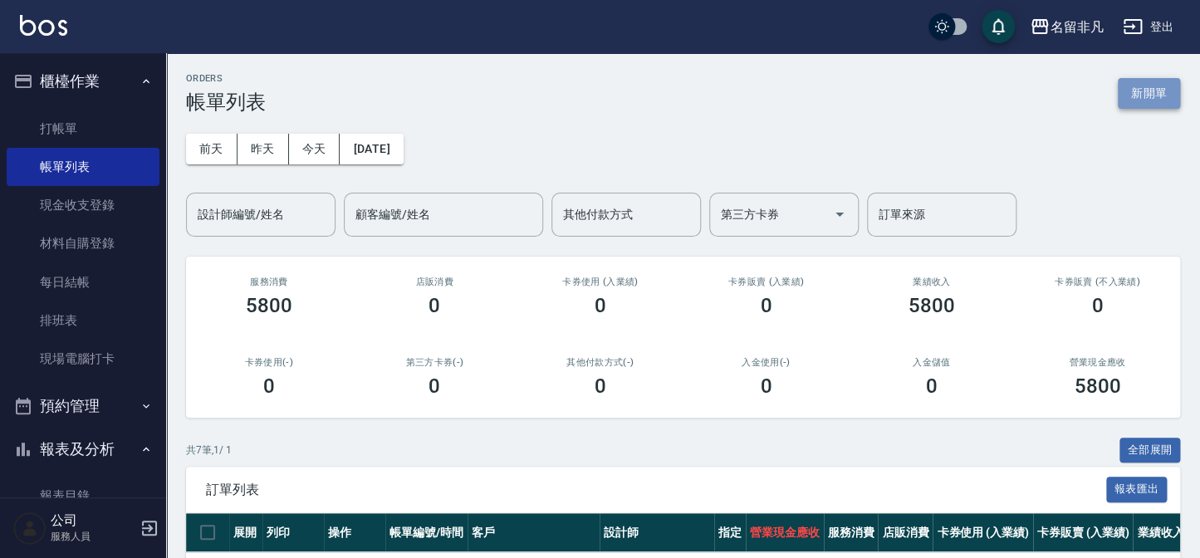
click at [1149, 100] on button "新開單" at bounding box center [1149, 93] width 62 height 31
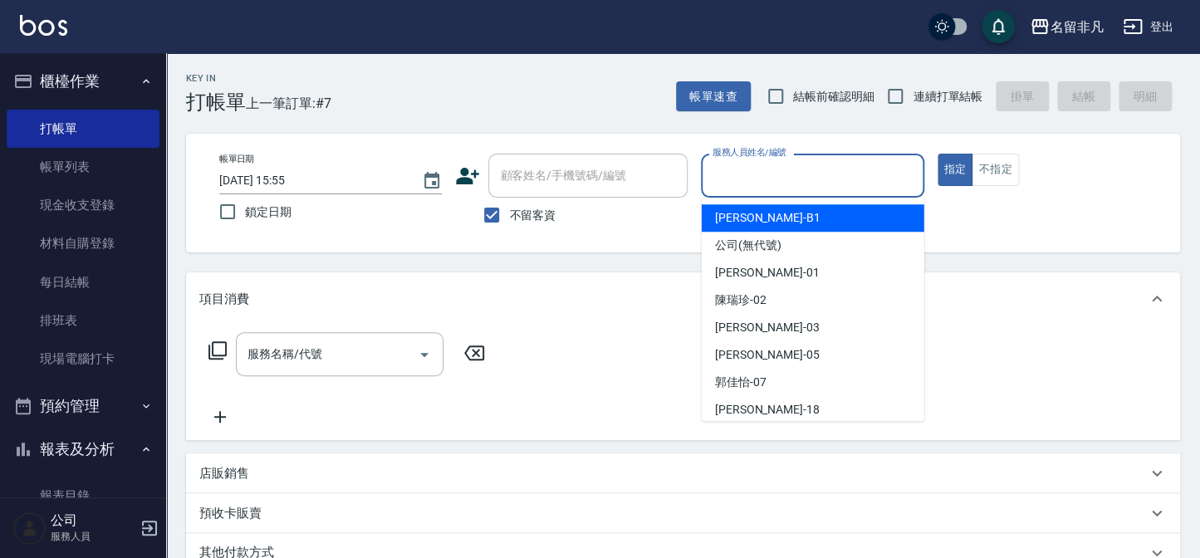
click at [815, 169] on input "服務人員姓名/編號" at bounding box center [812, 175] width 208 height 29
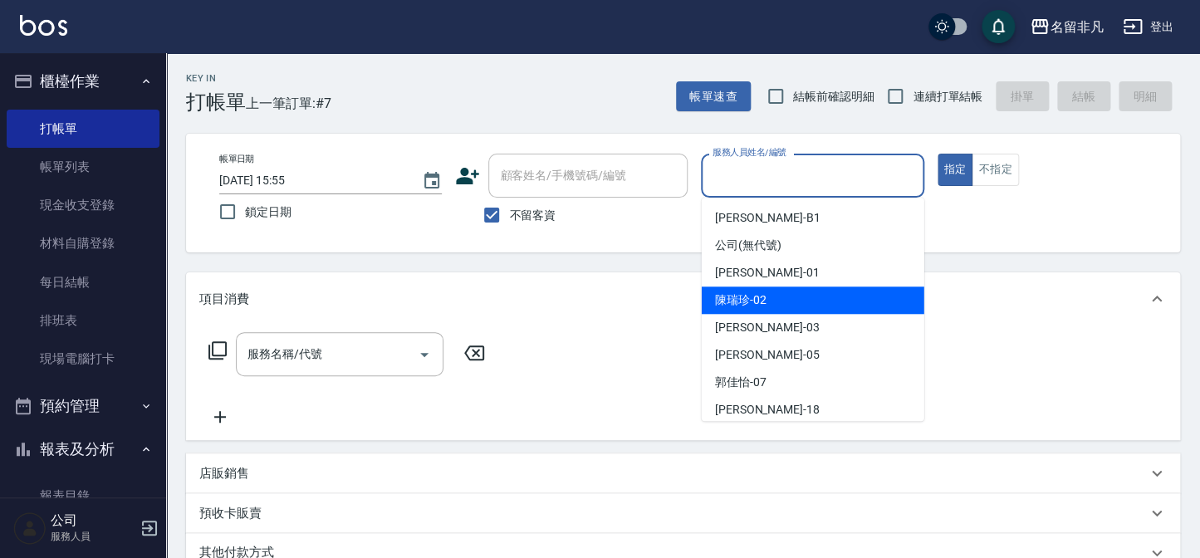
drag, startPoint x: 753, startPoint y: 300, endPoint x: 741, endPoint y: 301, distance: 12.5
click at [751, 300] on span "[PERSON_NAME]-02" at bounding box center [740, 299] width 51 height 17
type input "陳瑞珍-02"
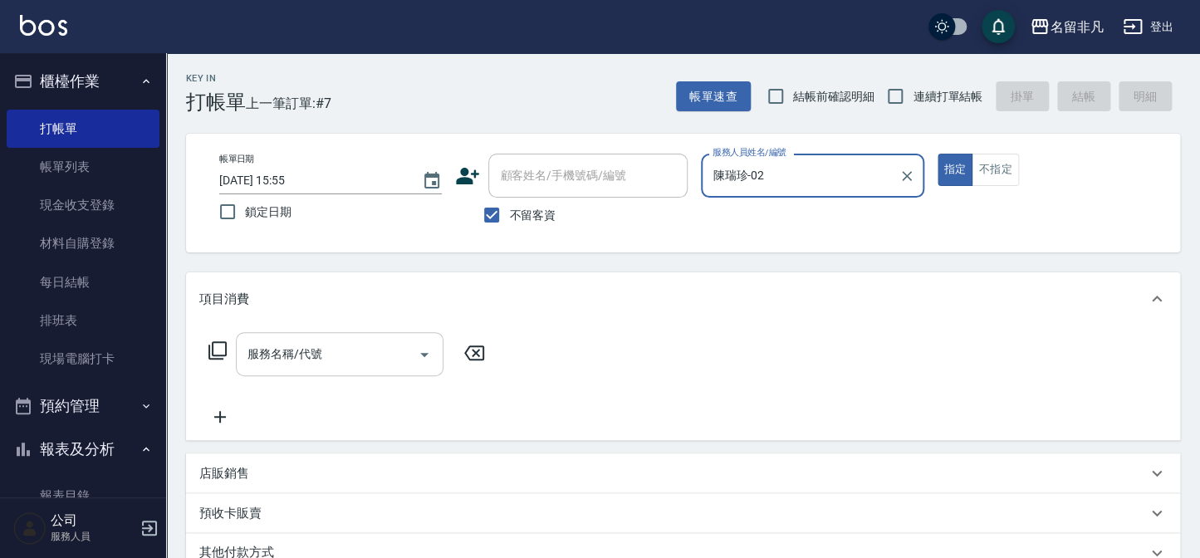
click at [381, 347] on input "服務名稱/代號" at bounding box center [327, 354] width 168 height 29
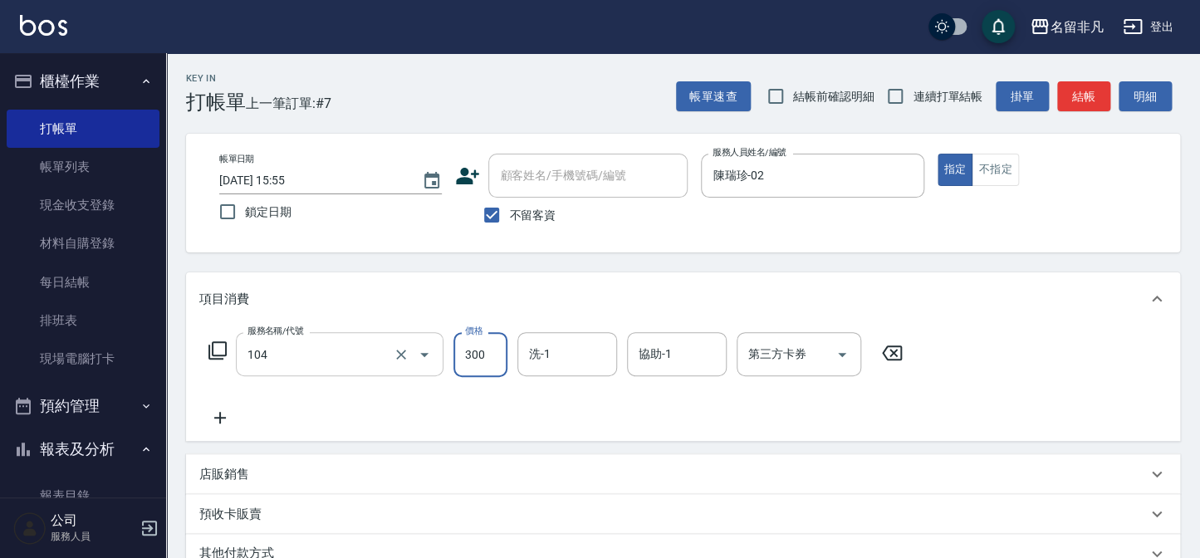
type input "洗髮(104)"
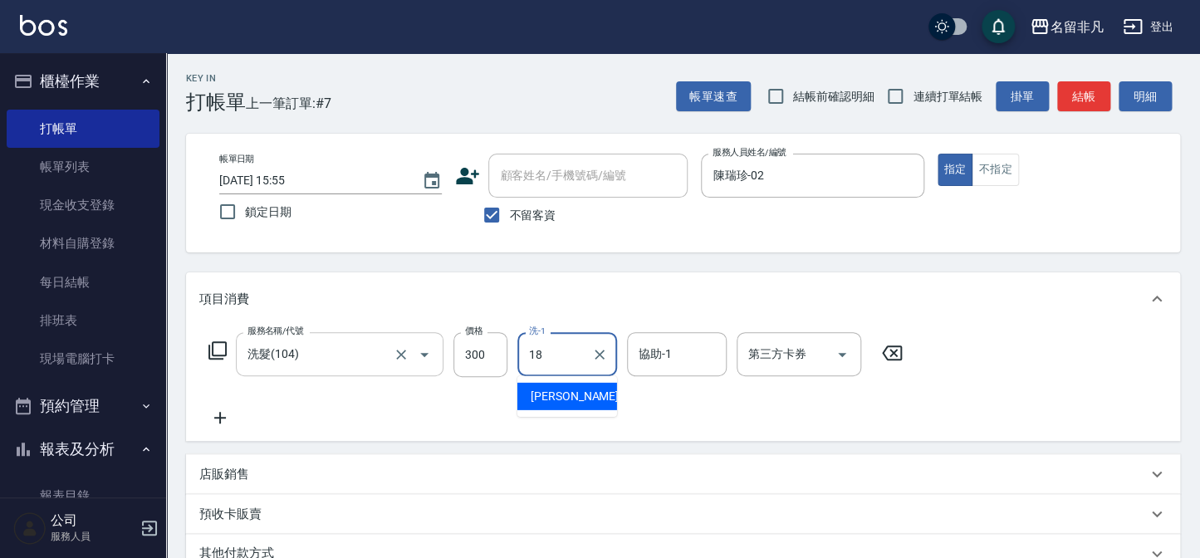
type input "陳子晴-18"
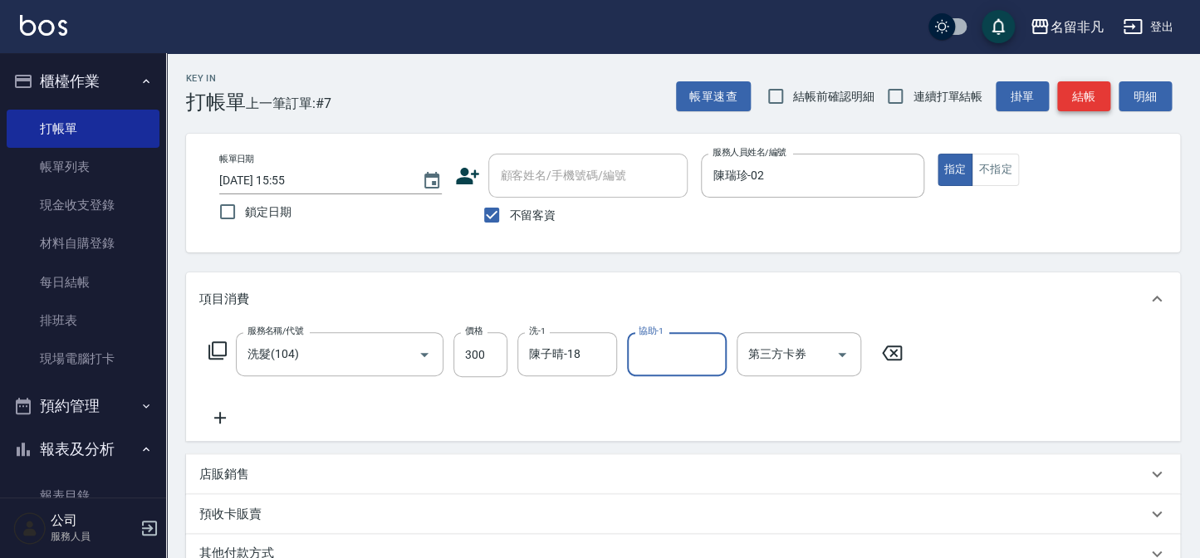
click at [1086, 94] on button "結帳" at bounding box center [1083, 96] width 53 height 31
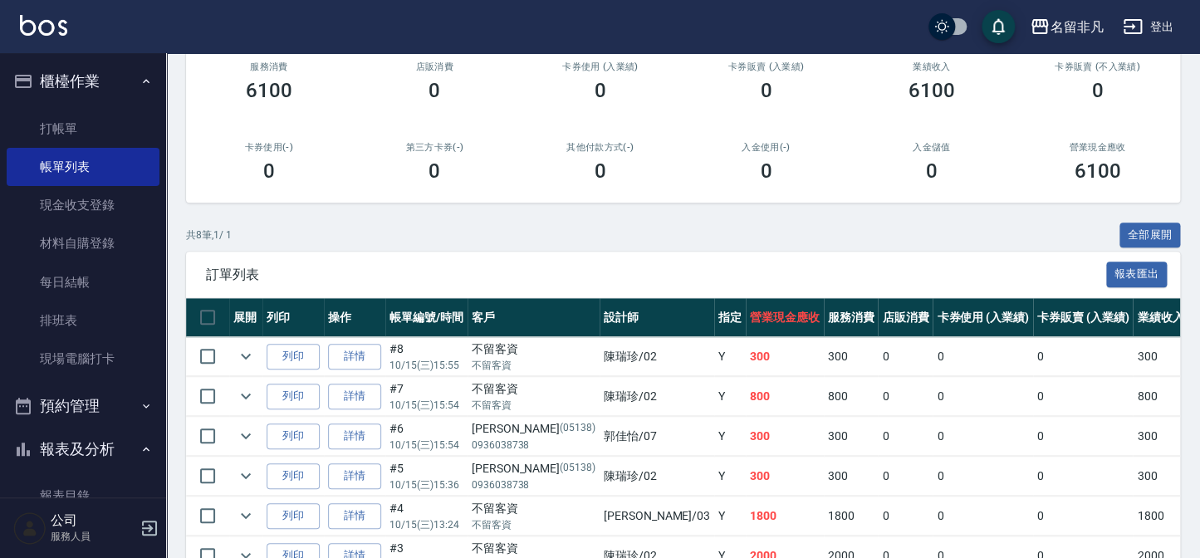
scroll to position [226, 0]
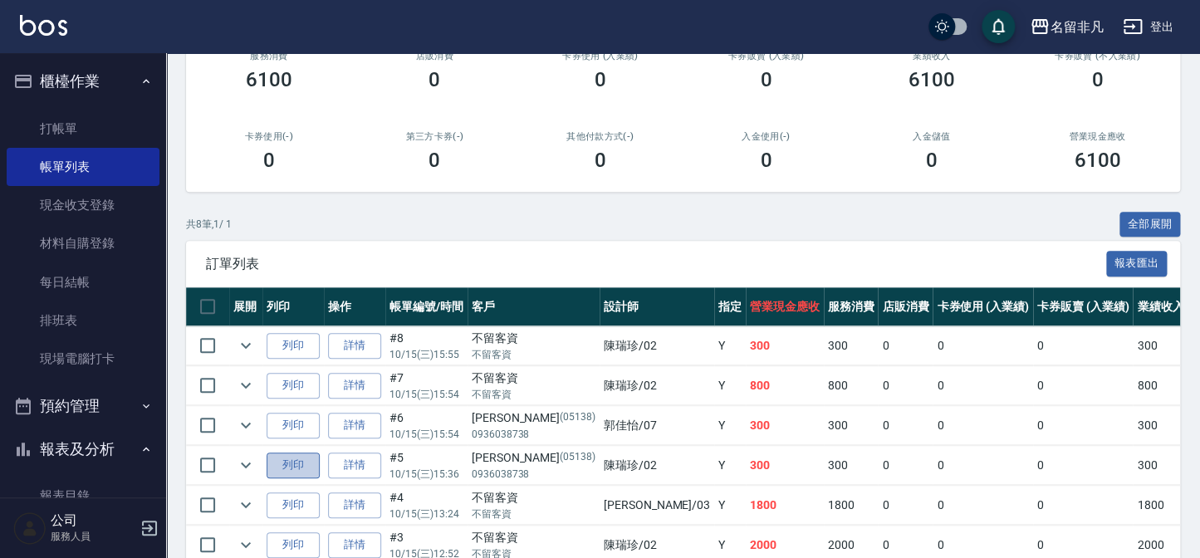
click at [299, 469] on button "列印" at bounding box center [293, 466] width 53 height 26
click at [291, 419] on button "列印" at bounding box center [293, 426] width 53 height 26
click at [292, 381] on button "列印" at bounding box center [293, 386] width 53 height 26
click at [299, 344] on button "列印" at bounding box center [293, 346] width 53 height 26
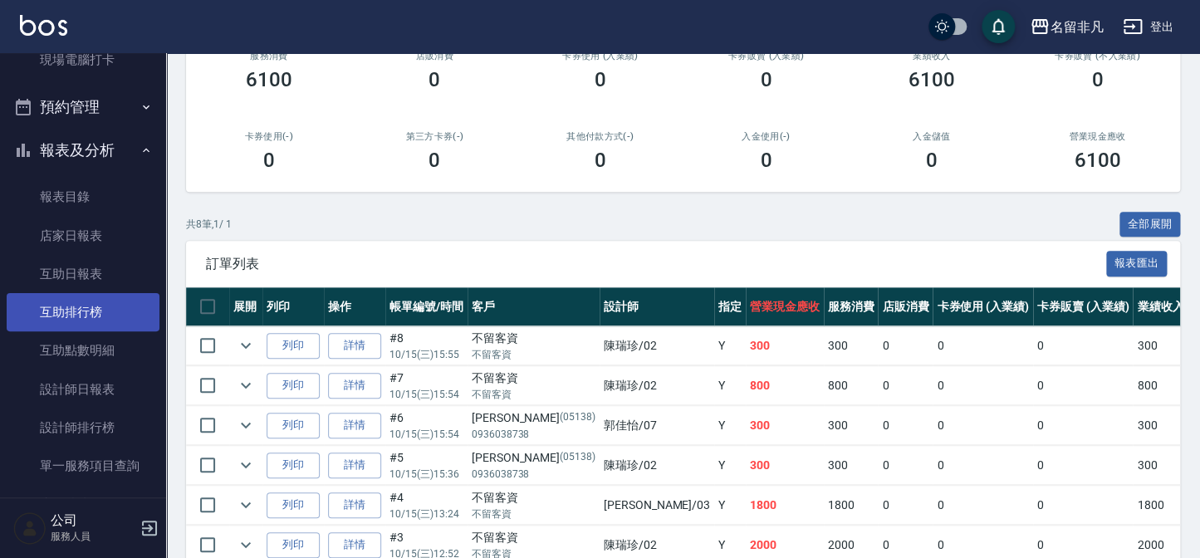
scroll to position [301, 0]
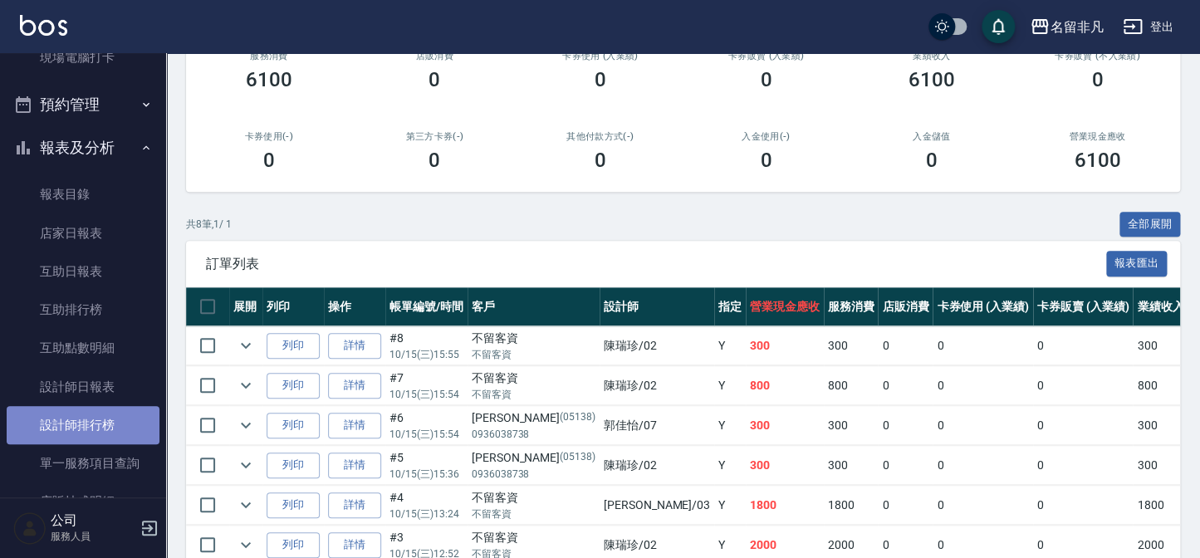
click at [83, 414] on link "設計師排行榜" at bounding box center [83, 425] width 153 height 38
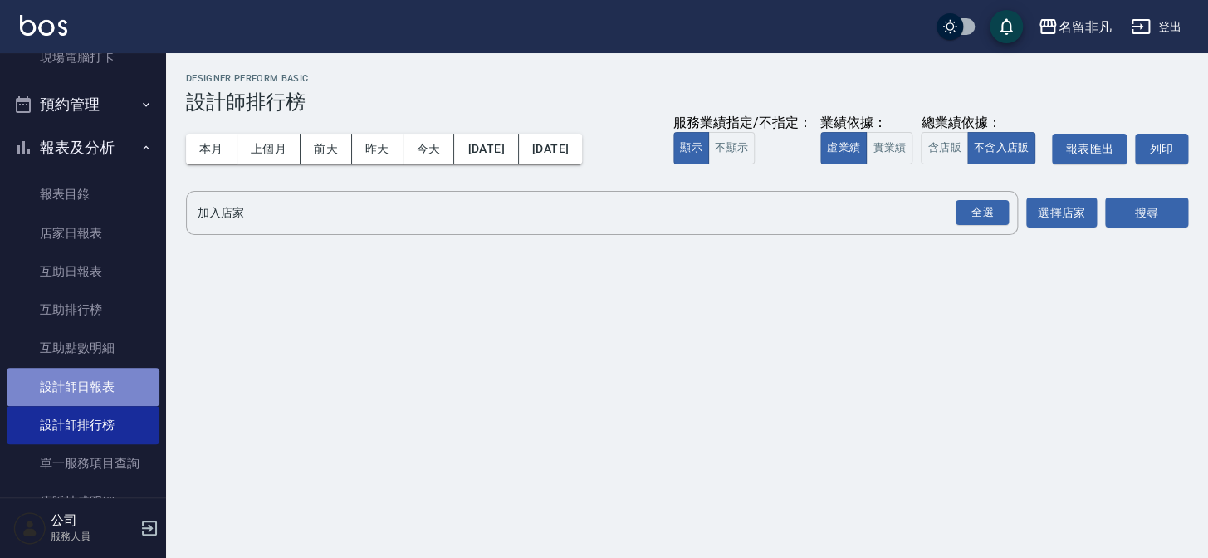
click at [89, 399] on link "設計師日報表" at bounding box center [83, 387] width 153 height 38
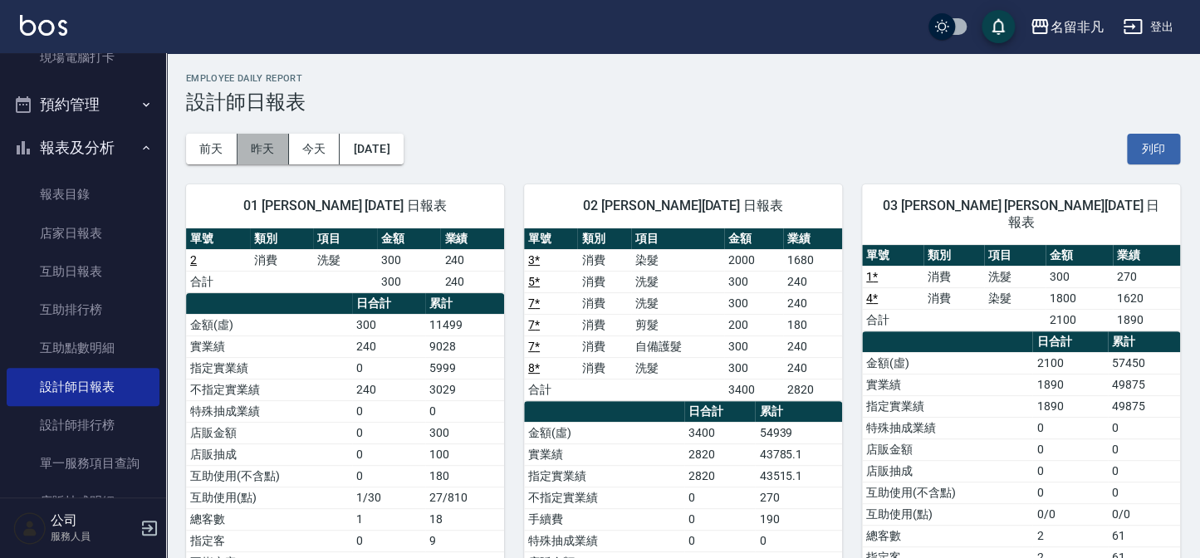
click at [258, 159] on button "昨天" at bounding box center [262, 149] width 51 height 31
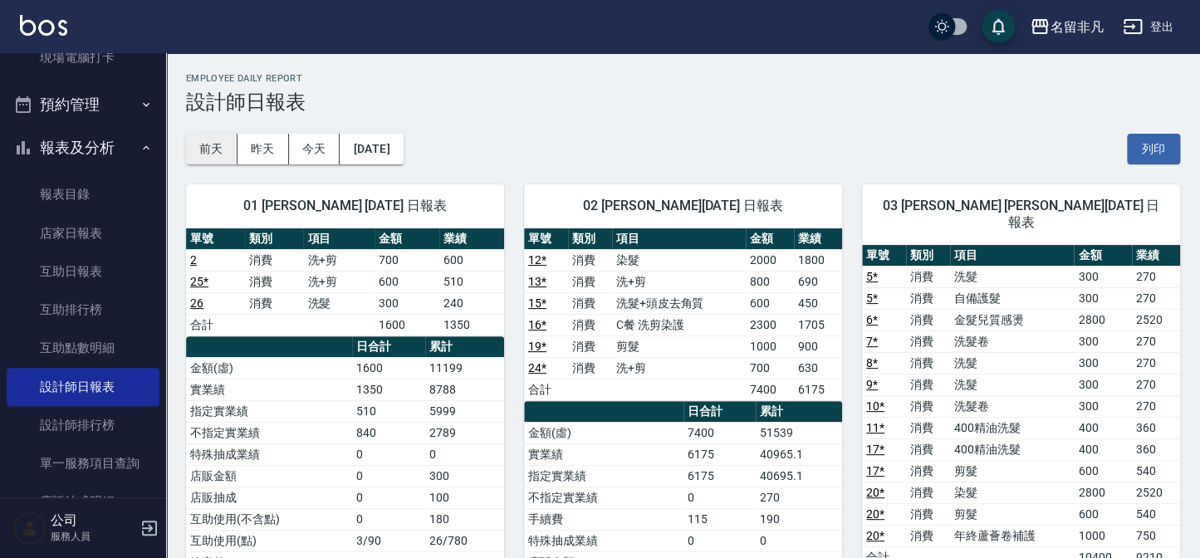
click at [206, 156] on button "前天" at bounding box center [211, 149] width 51 height 31
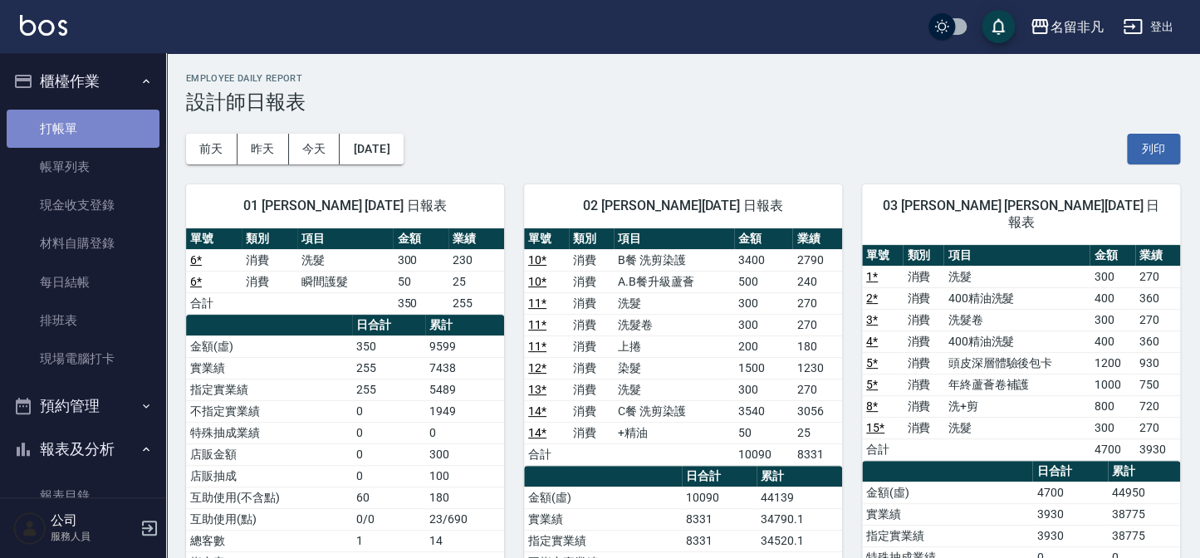
click at [95, 119] on link "打帳單" at bounding box center [83, 129] width 153 height 38
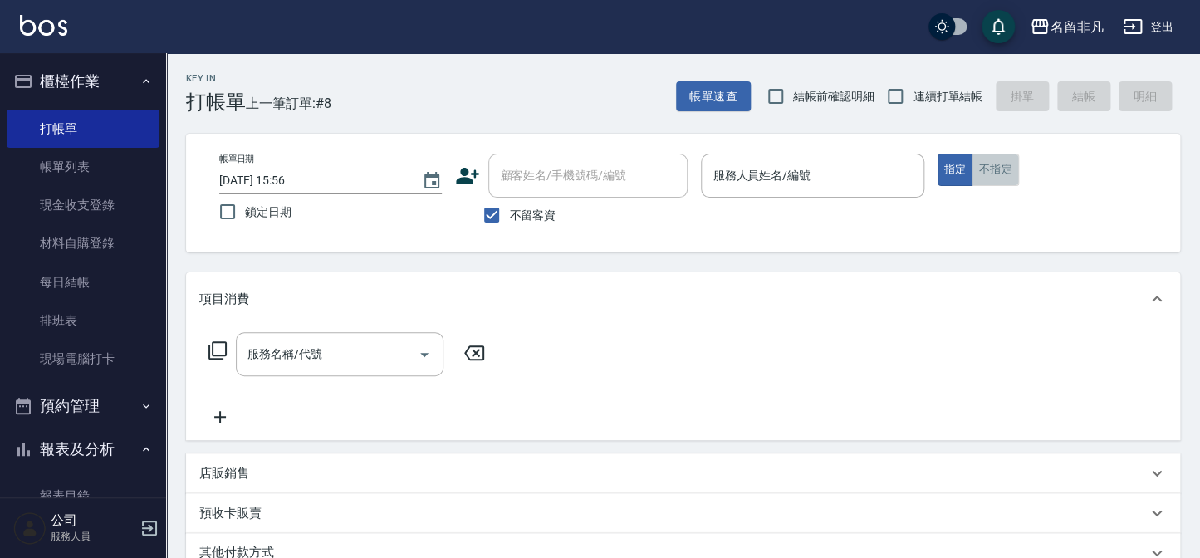
click at [994, 170] on button "不指定" at bounding box center [995, 170] width 47 height 32
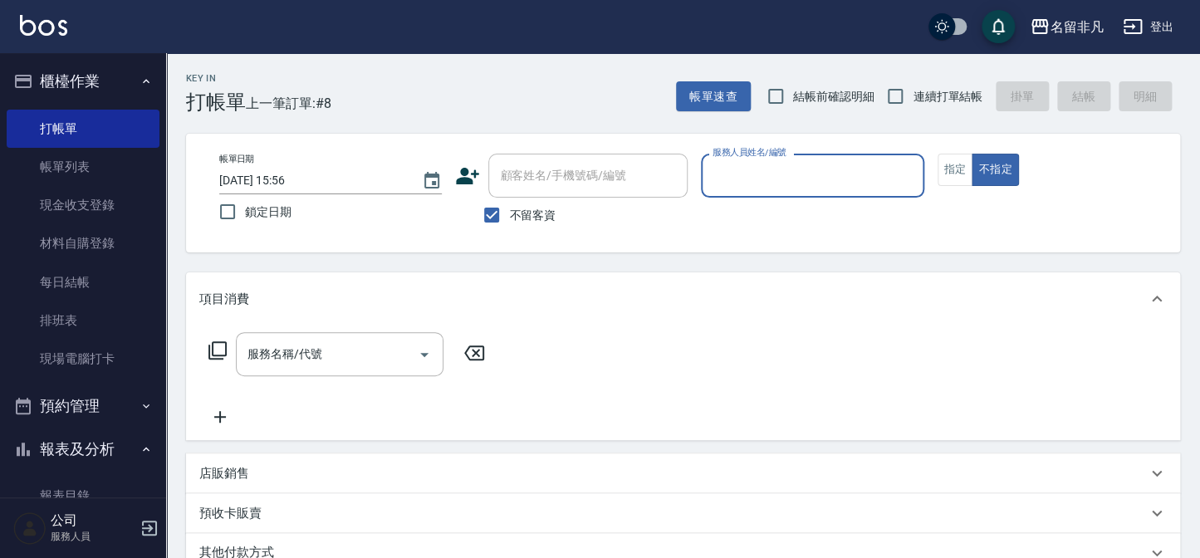
click at [851, 163] on input "服務人員姓名/編號" at bounding box center [812, 175] width 208 height 29
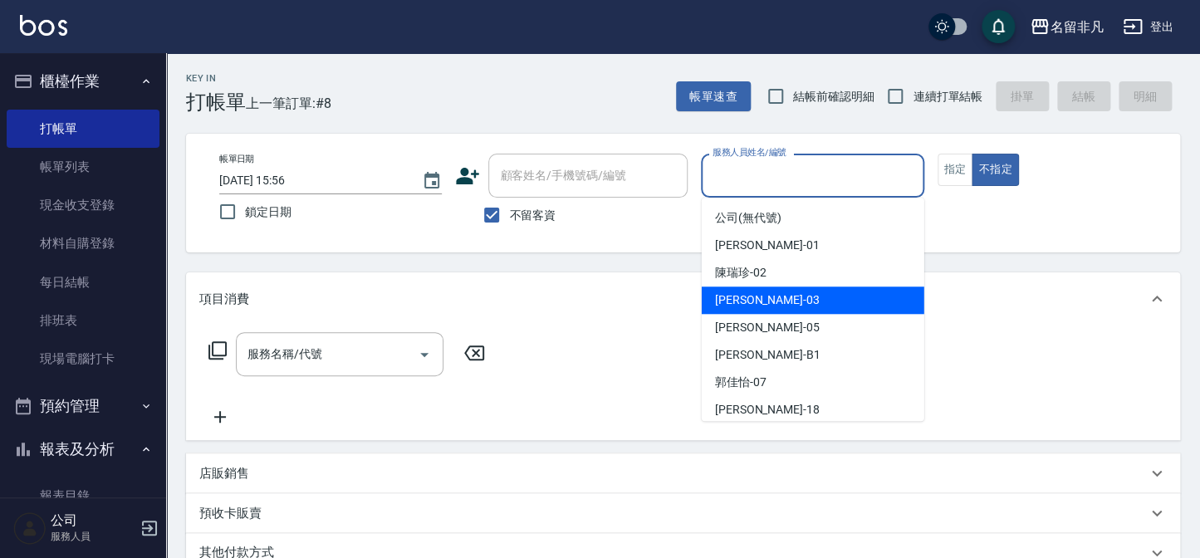
click at [786, 307] on div "[PERSON_NAME] -03" at bounding box center [813, 299] width 223 height 27
type input "[PERSON_NAME]-03"
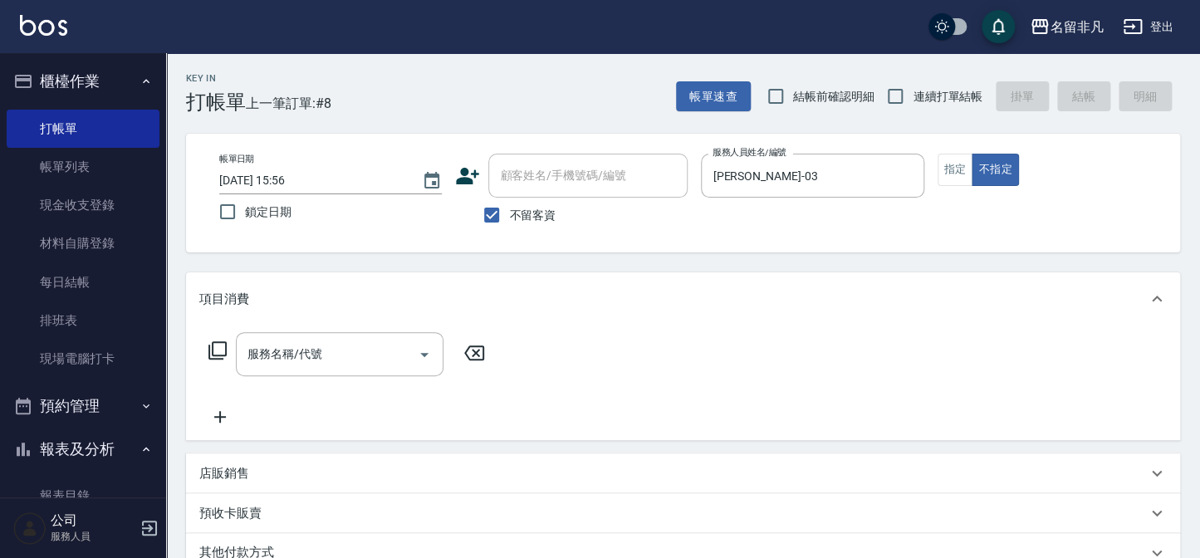
click at [216, 344] on icon at bounding box center [218, 350] width 20 height 20
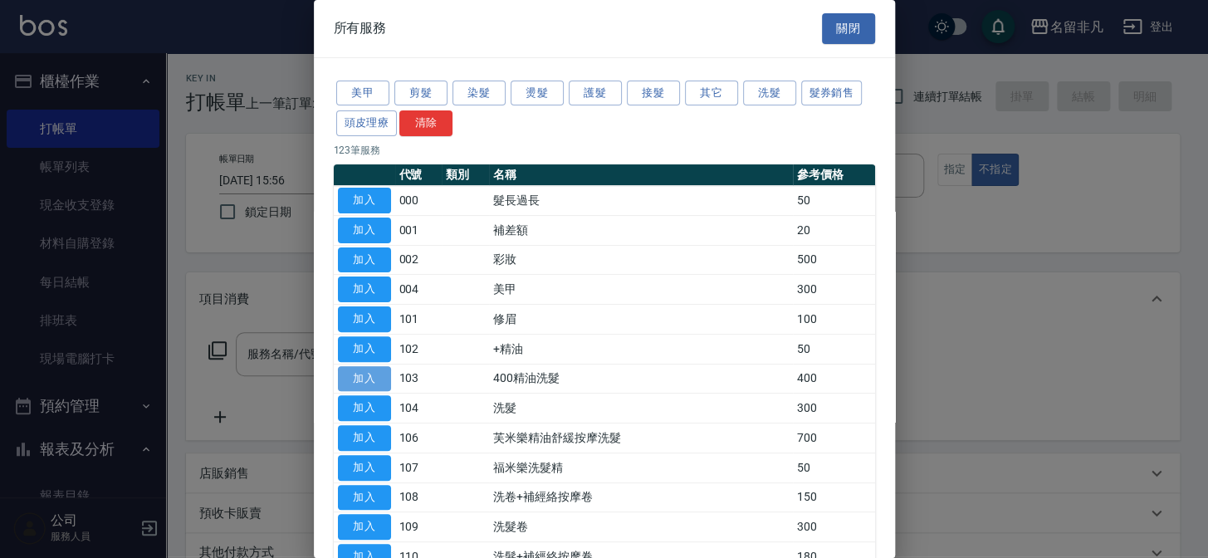
click at [360, 370] on button "加入" at bounding box center [364, 379] width 53 height 26
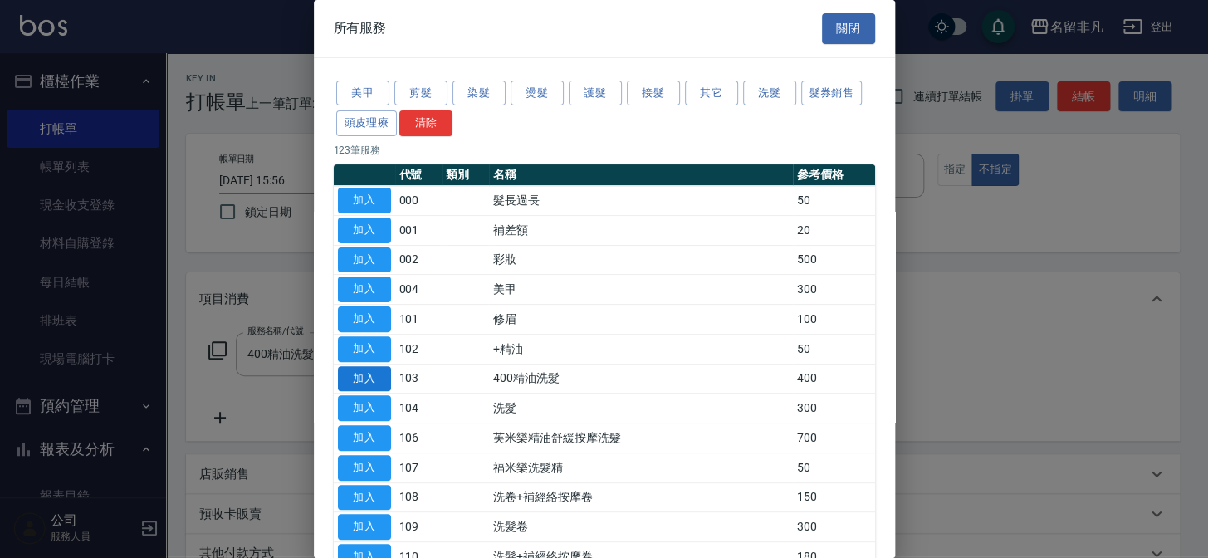
type input "400精油洗髮(103)"
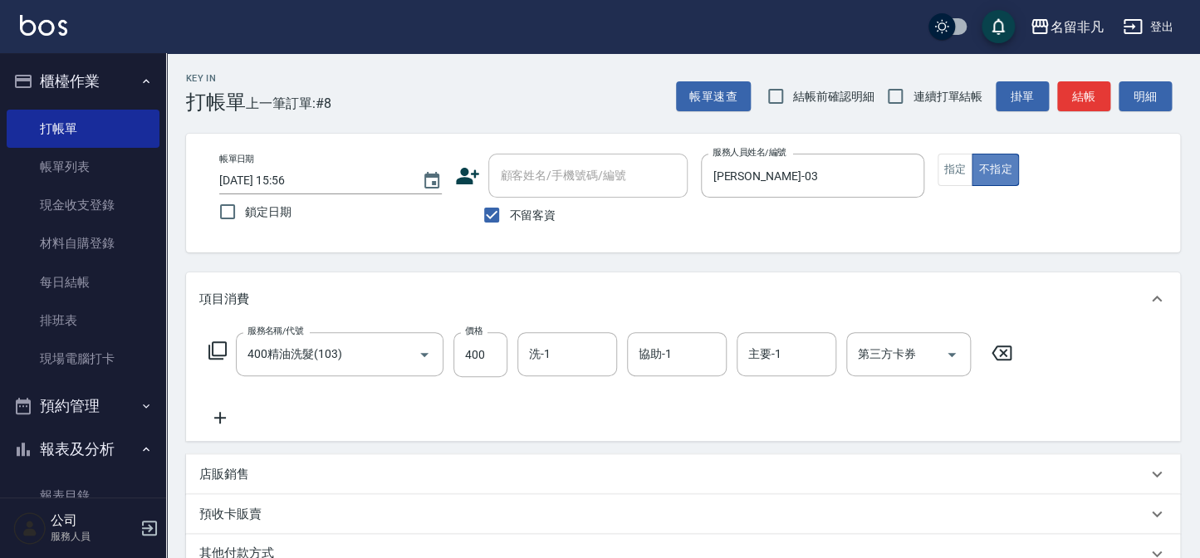
click at [999, 166] on button "不指定" at bounding box center [995, 170] width 47 height 32
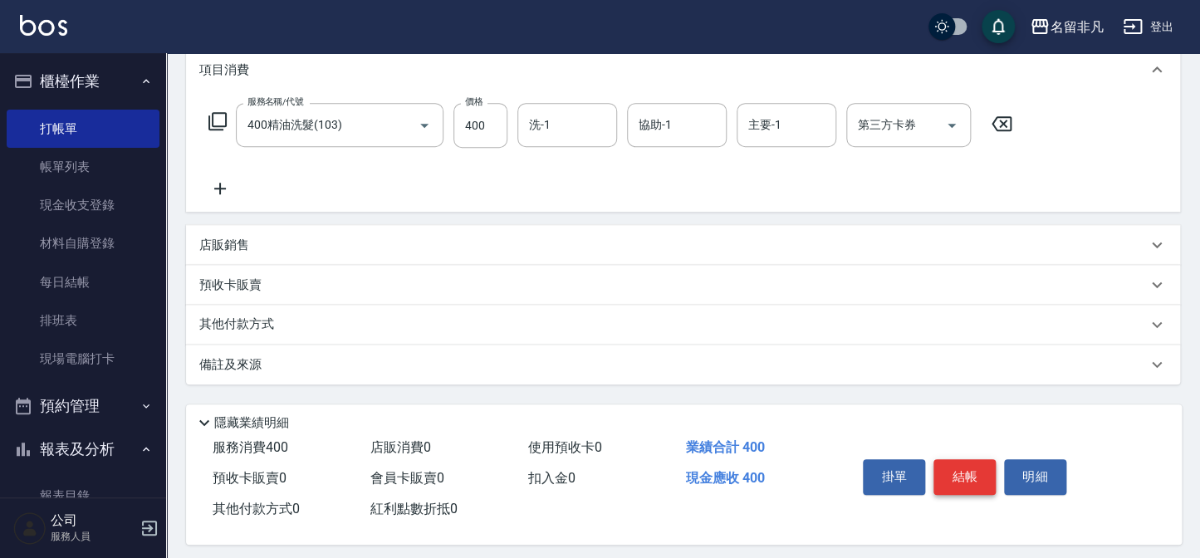
scroll to position [240, 0]
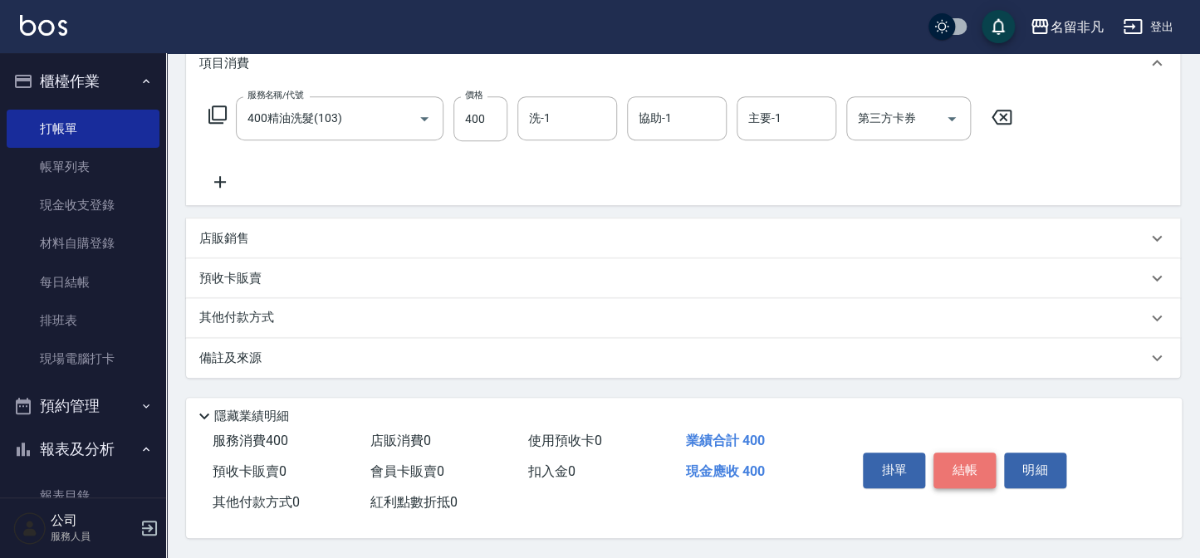
click at [963, 466] on button "結帳" at bounding box center [964, 470] width 62 height 35
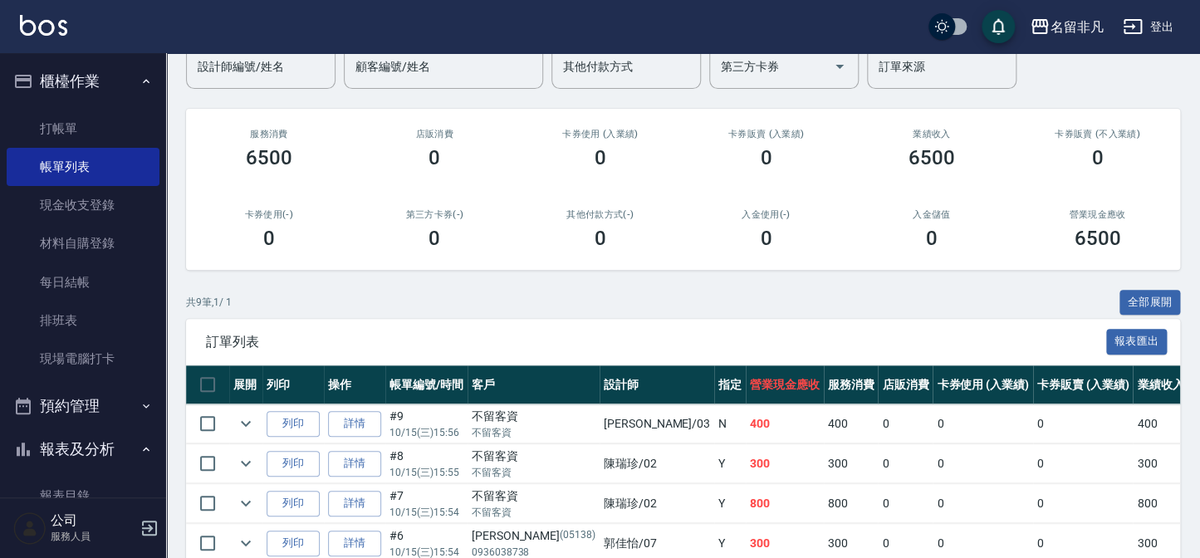
scroll to position [150, 0]
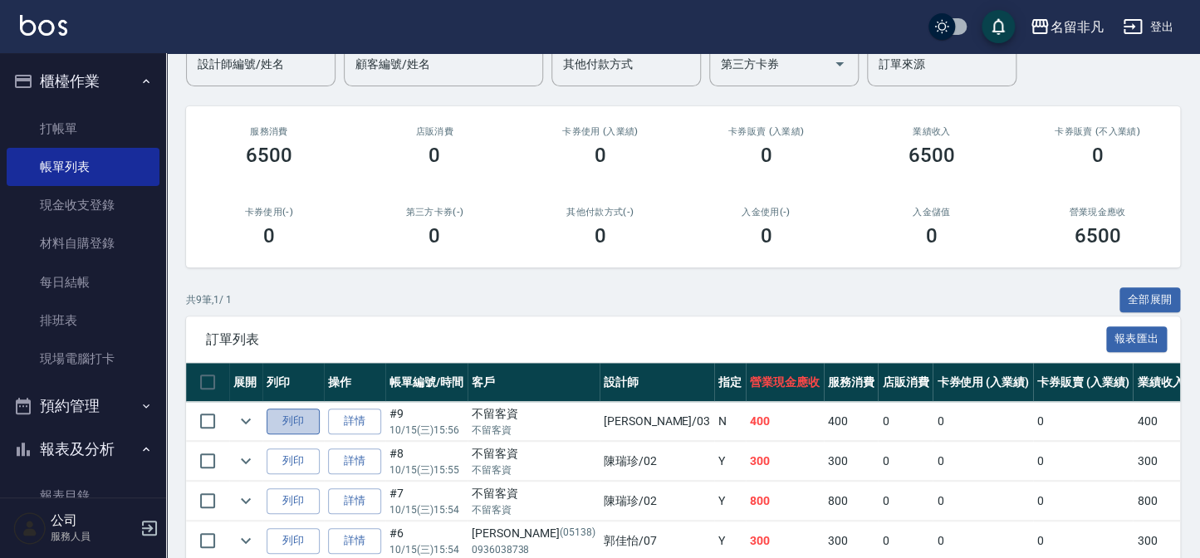
click at [291, 422] on button "列印" at bounding box center [293, 422] width 53 height 26
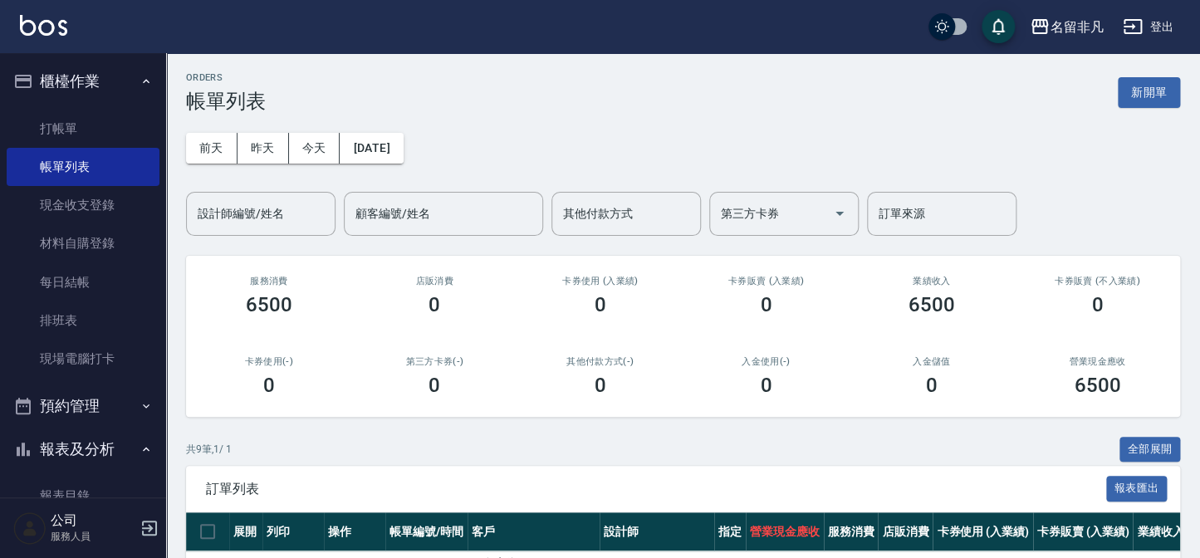
scroll to position [0, 0]
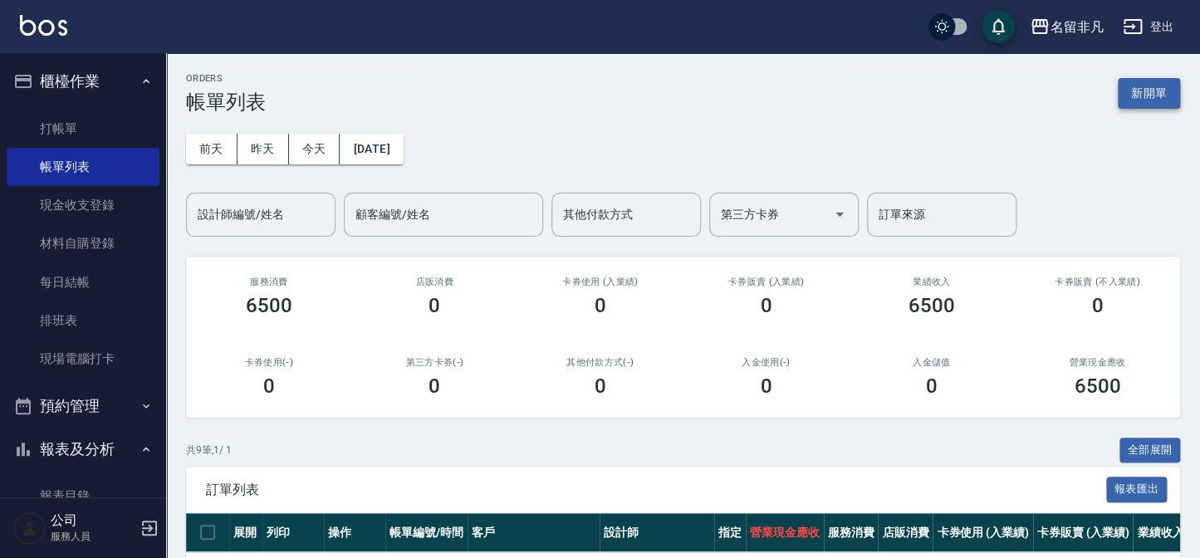
click at [1159, 89] on button "新開單" at bounding box center [1149, 93] width 62 height 31
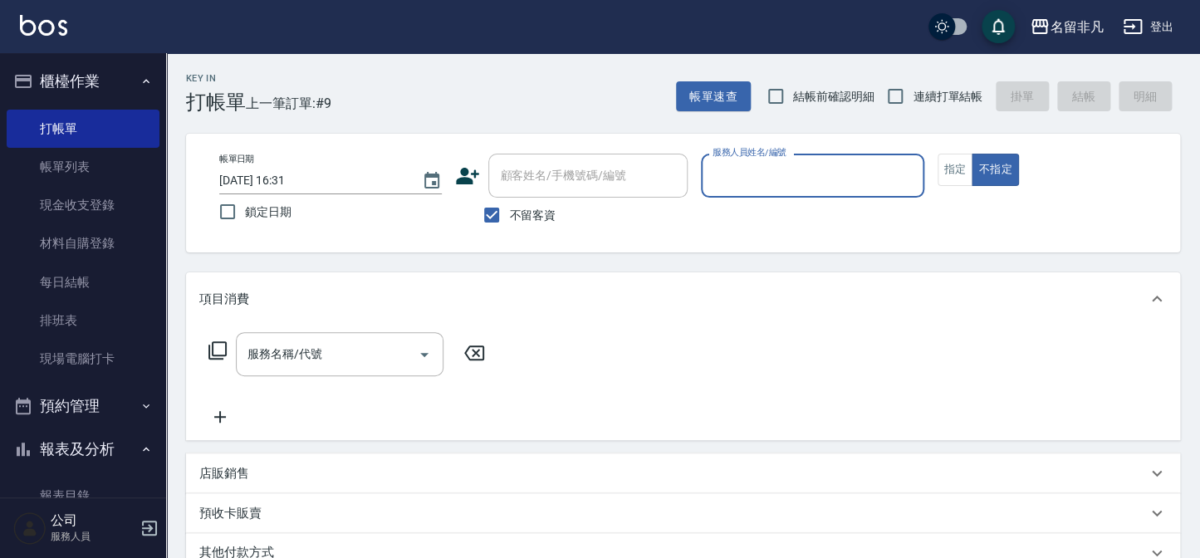
click at [876, 176] on input "服務人員姓名/編號" at bounding box center [812, 175] width 208 height 29
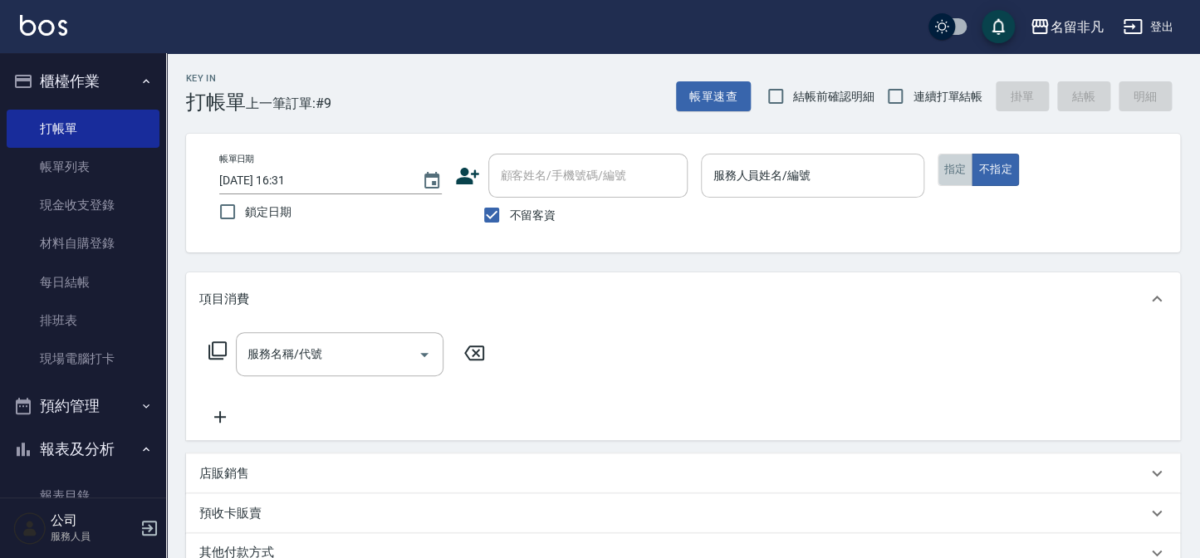
drag, startPoint x: 958, startPoint y: 169, endPoint x: 876, endPoint y: 171, distance: 82.2
click at [956, 169] on button "指定" at bounding box center [955, 170] width 36 height 32
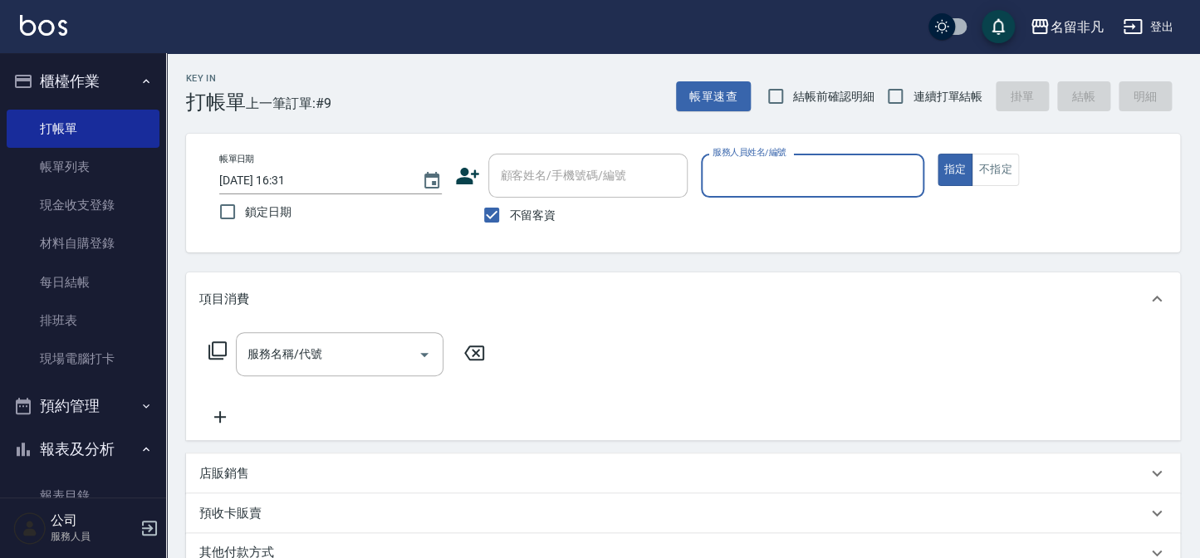
click at [768, 184] on input "服務人員姓名/編號" at bounding box center [812, 175] width 208 height 29
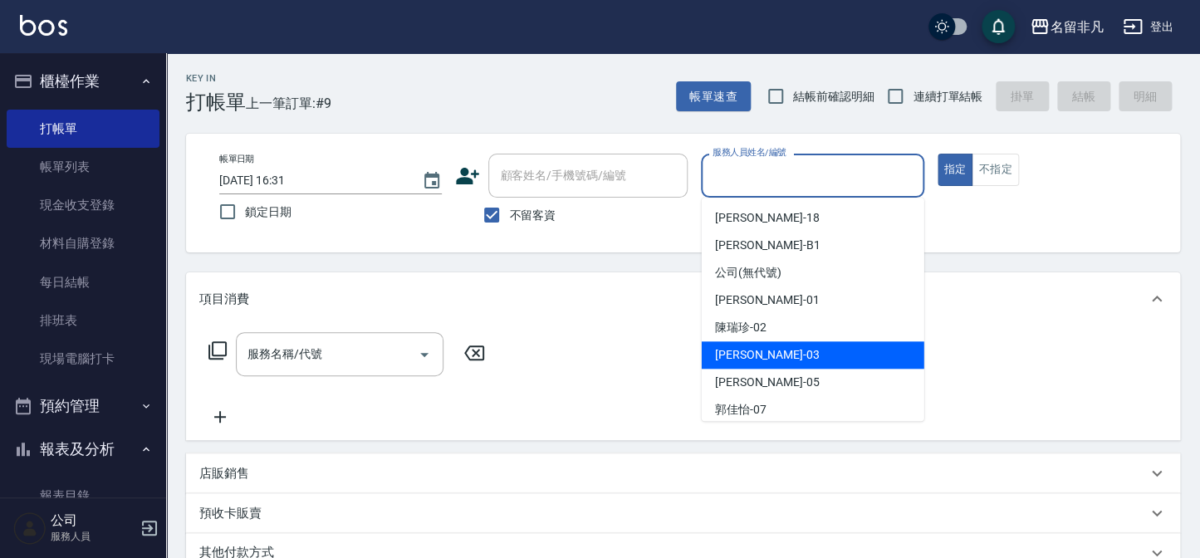
click at [775, 350] on div "[PERSON_NAME] -03" at bounding box center [813, 354] width 223 height 27
type input "[PERSON_NAME]-03"
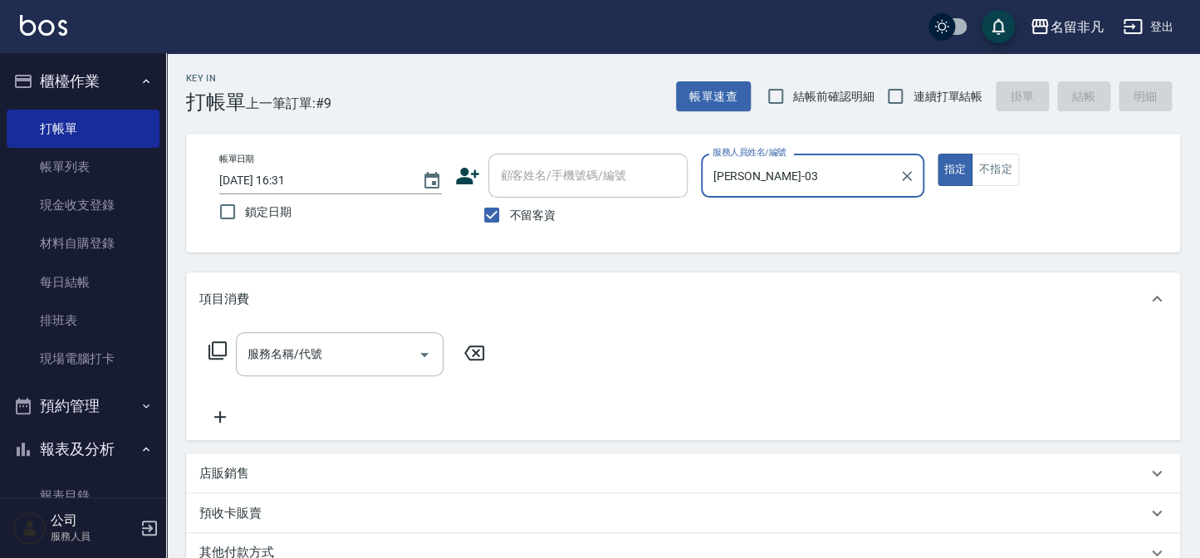
click at [213, 347] on icon at bounding box center [218, 350] width 20 height 20
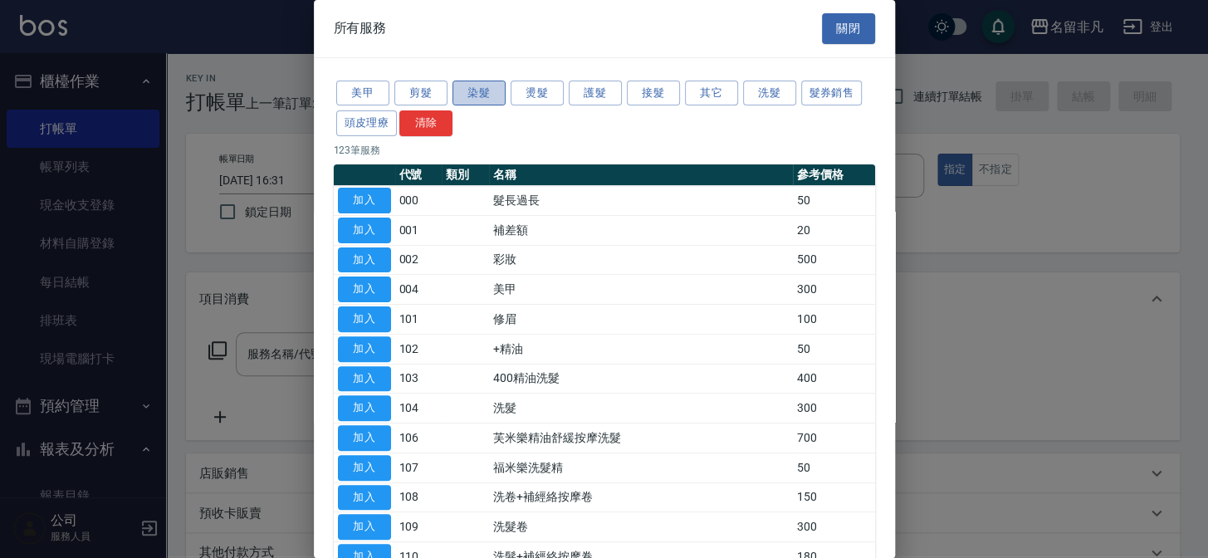
drag, startPoint x: 477, startPoint y: 94, endPoint x: 465, endPoint y: 96, distance: 12.7
click at [476, 94] on button "染髮" at bounding box center [479, 94] width 53 height 26
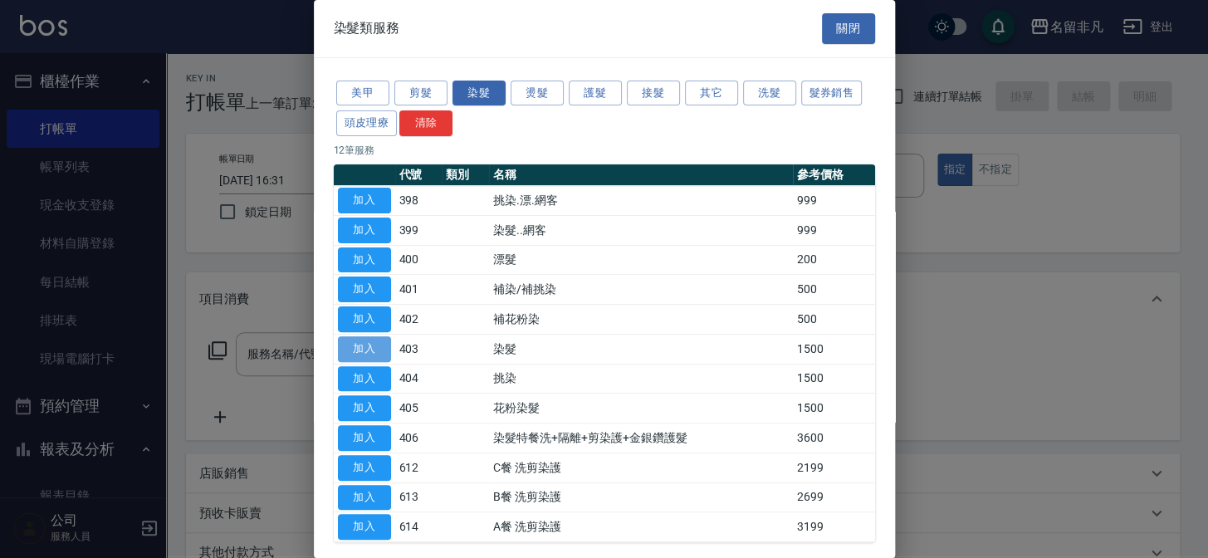
click at [366, 344] on button "加入" at bounding box center [364, 349] width 53 height 26
type input "染髮(403)"
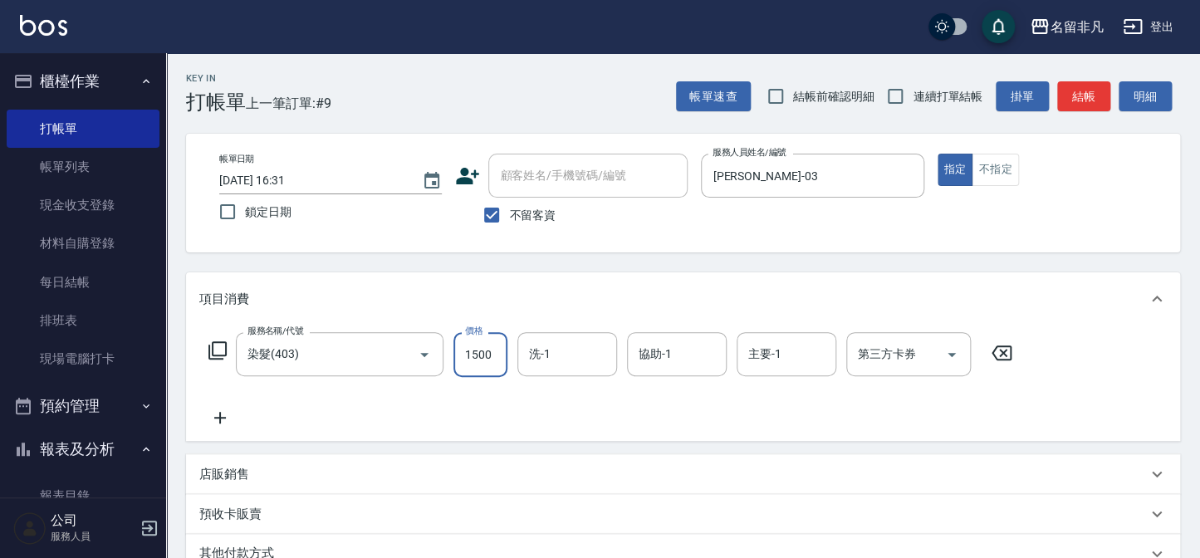
click at [473, 347] on input "1500" at bounding box center [480, 354] width 54 height 45
click at [471, 354] on input "1500" at bounding box center [480, 354] width 54 height 45
click at [477, 354] on input "1500" at bounding box center [480, 354] width 54 height 45
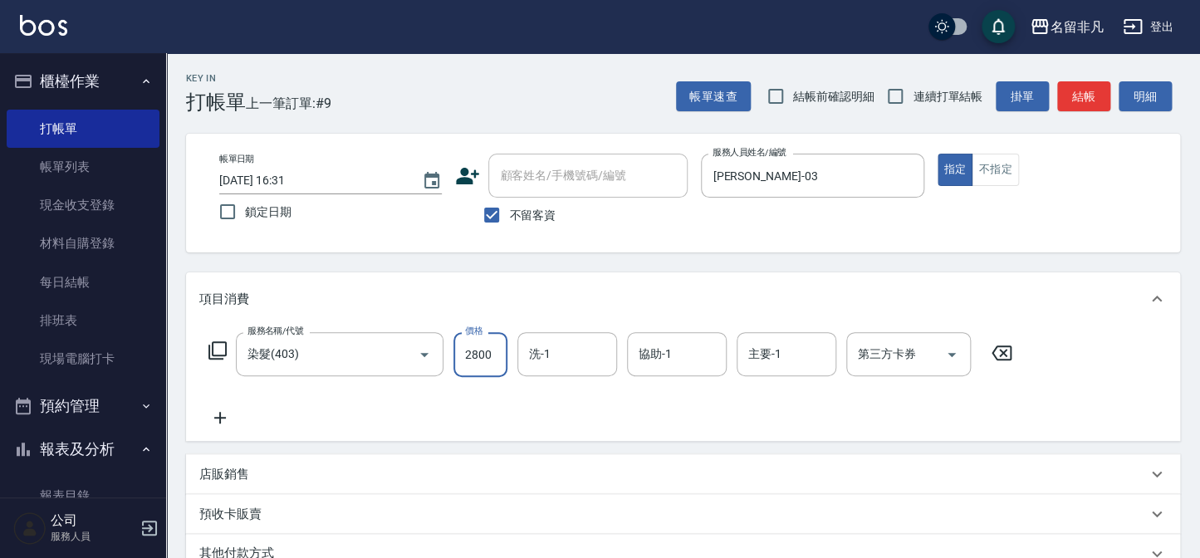
type input "2800"
drag, startPoint x: 955, startPoint y: 165, endPoint x: 945, endPoint y: 203, distance: 39.5
click at [953, 165] on button "指定" at bounding box center [955, 170] width 36 height 32
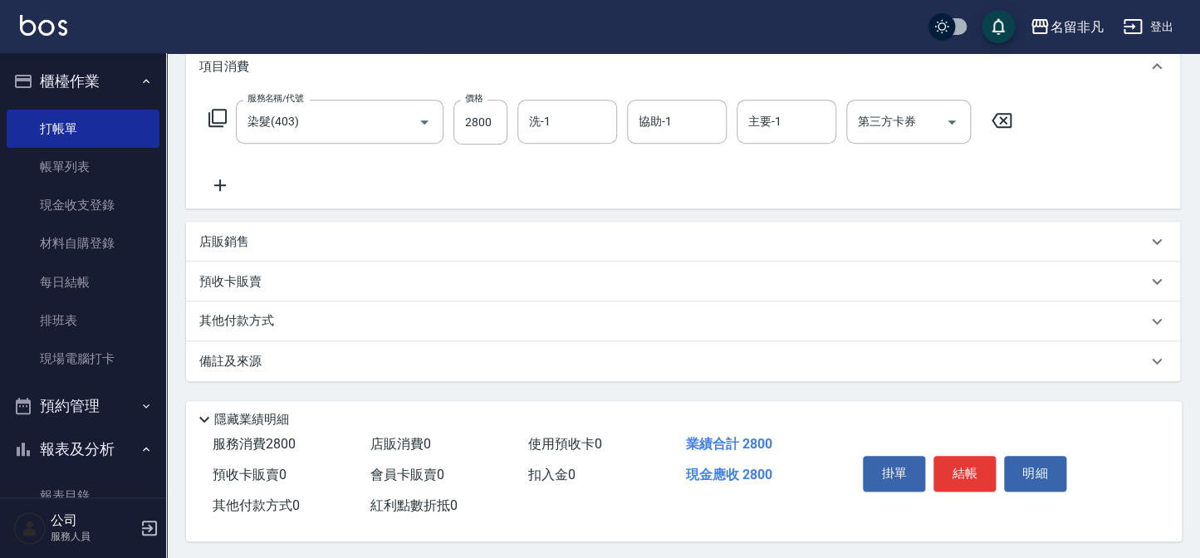
scroll to position [240, 0]
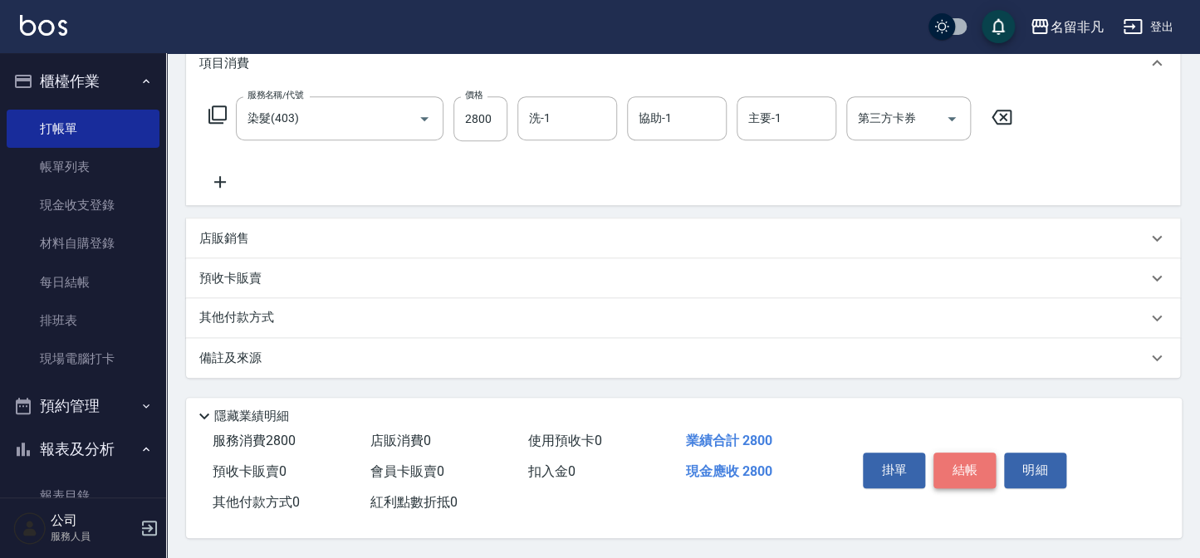
click at [968, 466] on button "結帳" at bounding box center [964, 470] width 62 height 35
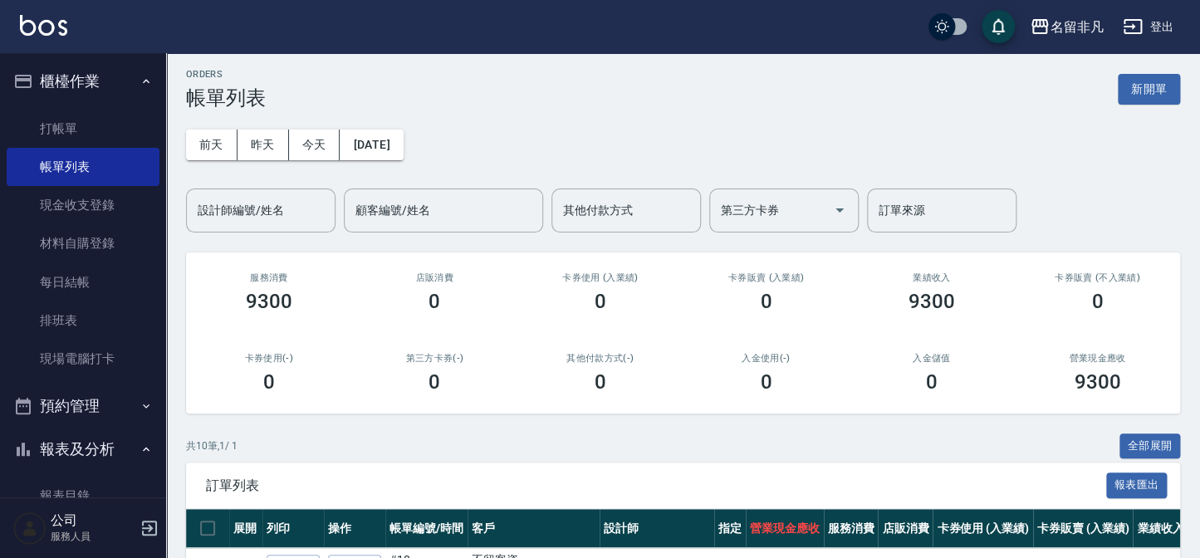
scroll to position [226, 0]
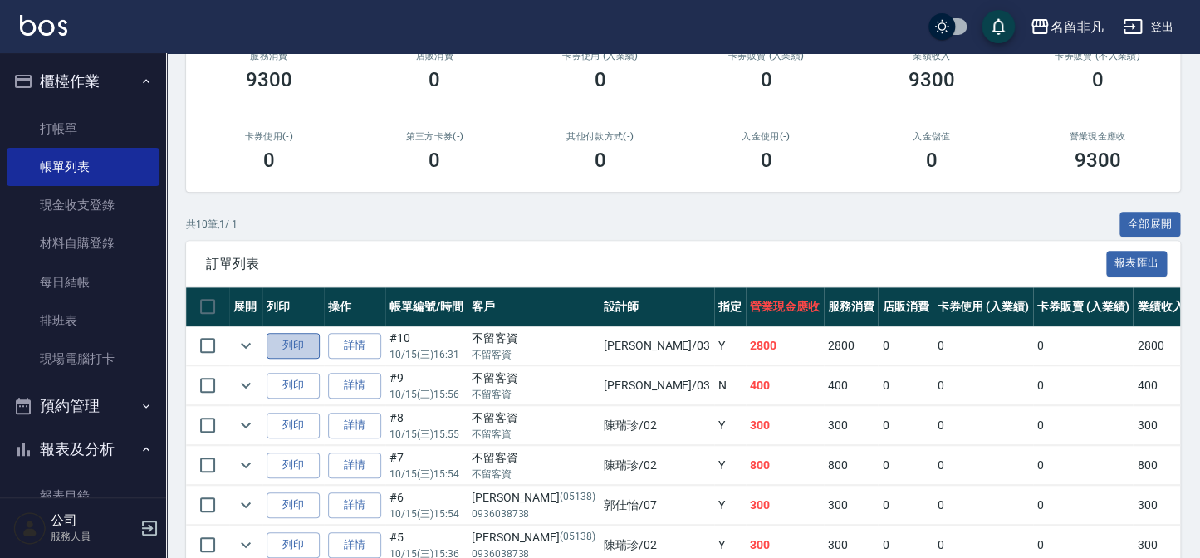
click at [282, 340] on button "列印" at bounding box center [293, 346] width 53 height 26
